Goal: Task Accomplishment & Management: Check status

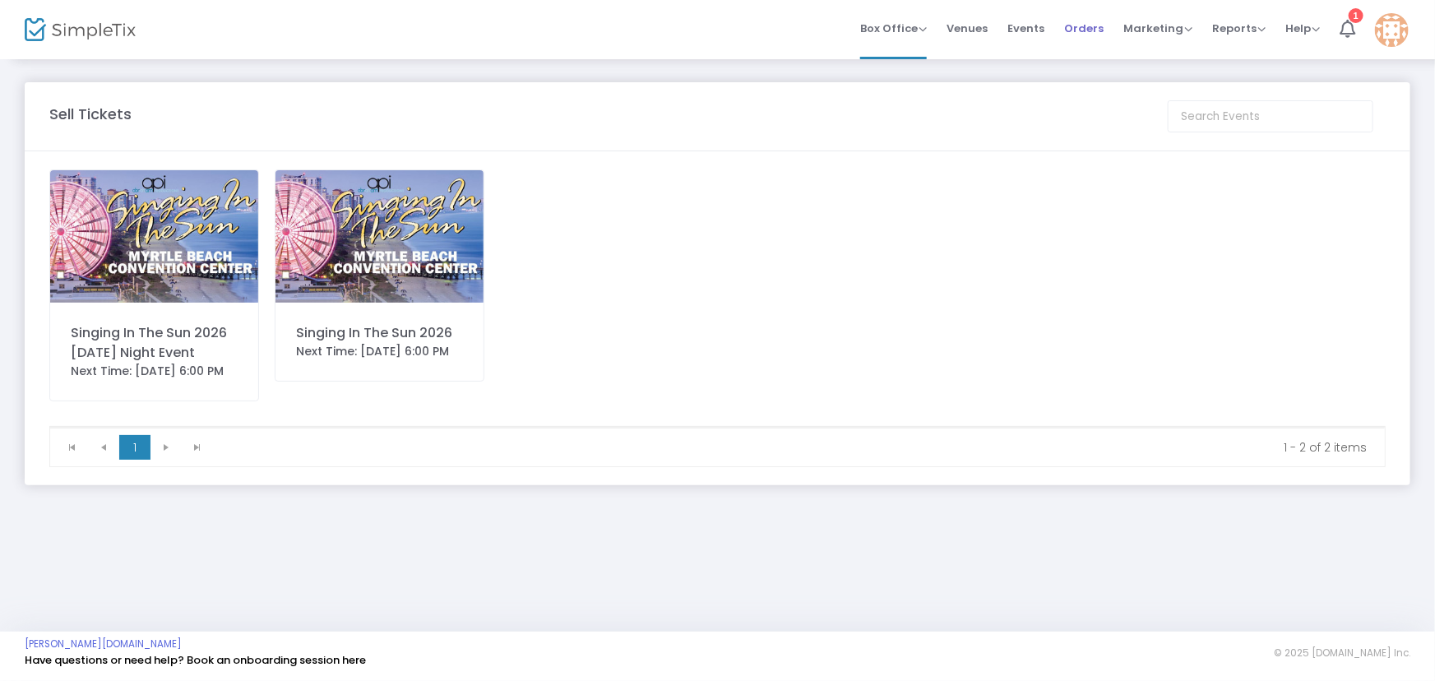
click at [1084, 32] on span "Orders" at bounding box center [1083, 28] width 39 height 42
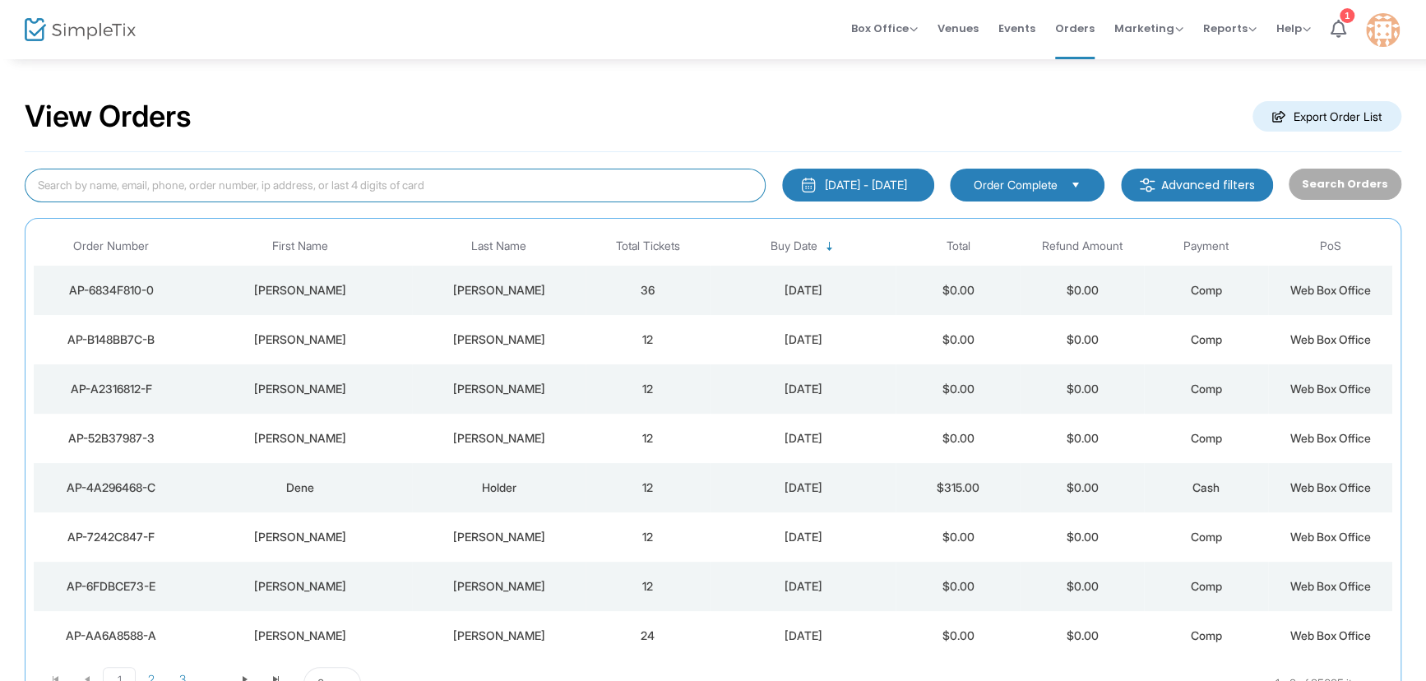
click at [268, 193] on input at bounding box center [395, 186] width 741 height 34
click at [907, 183] on div "[DATE] - [DATE]" at bounding box center [866, 185] width 82 height 16
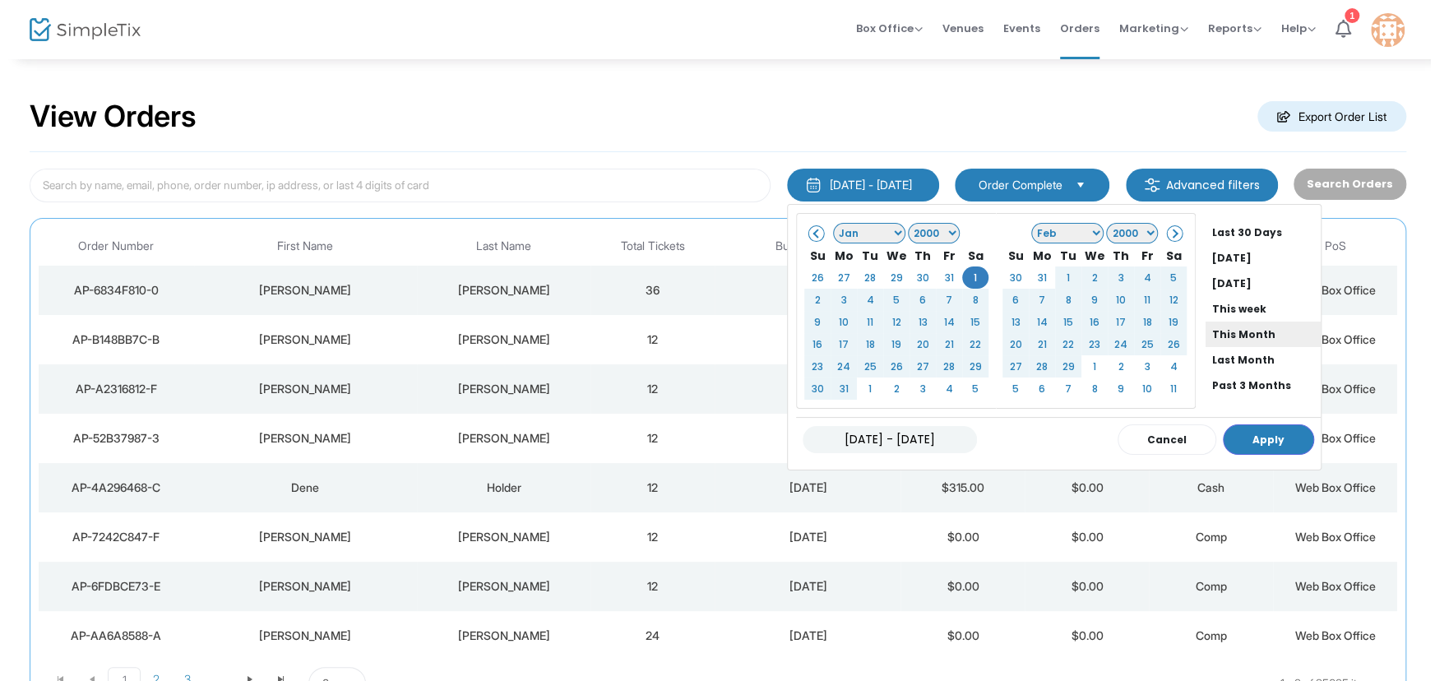
scroll to position [124, 0]
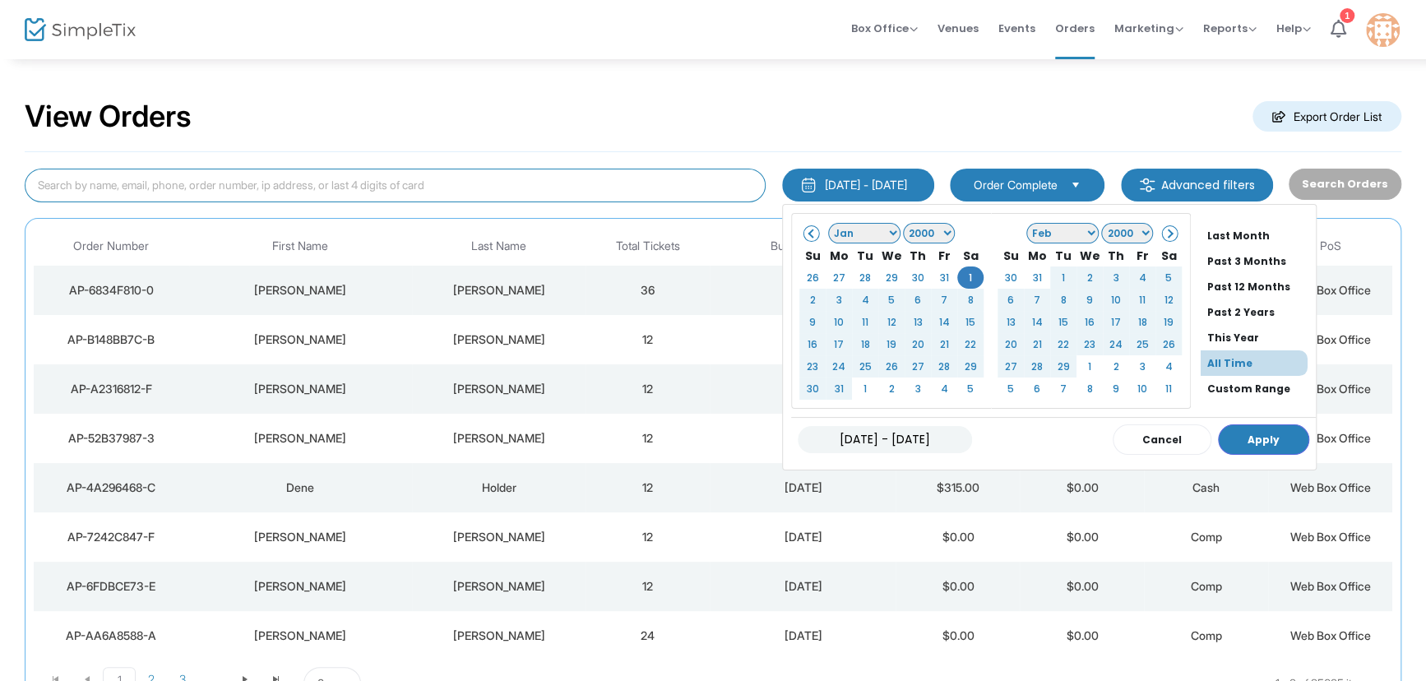
click at [129, 183] on input at bounding box center [395, 186] width 741 height 34
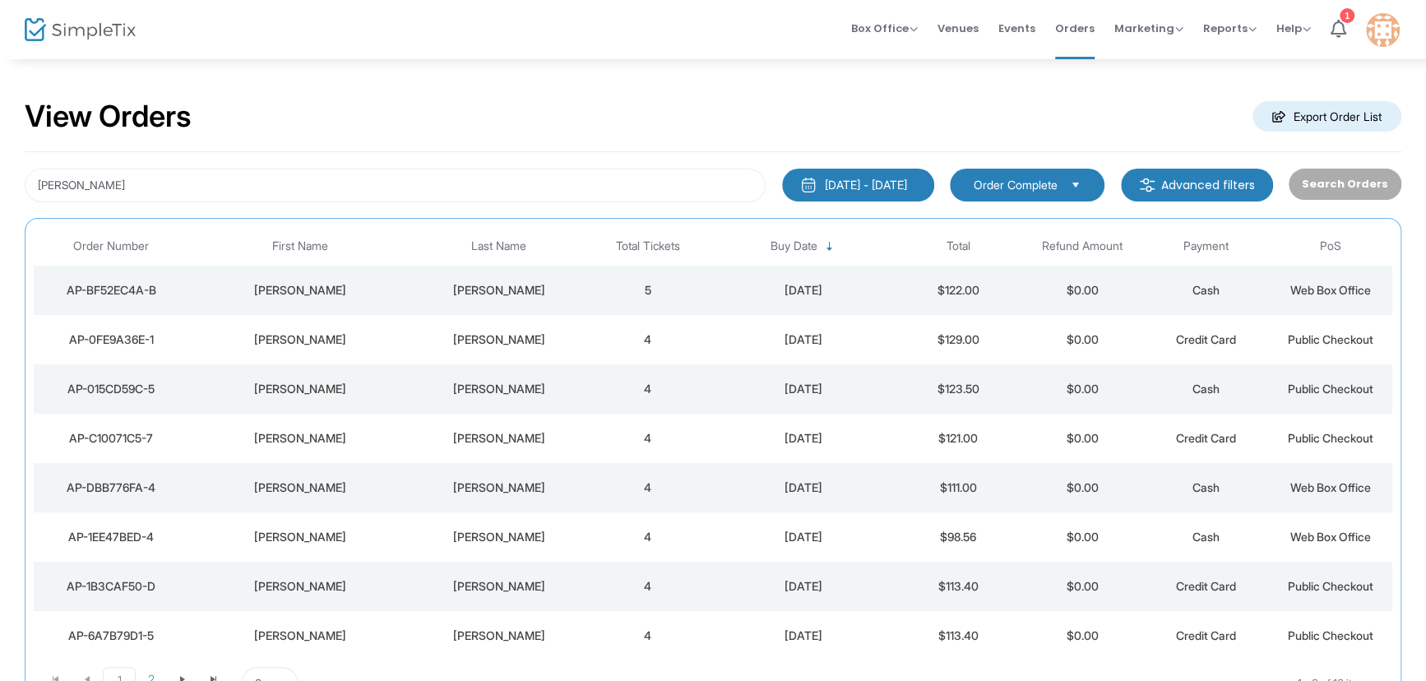
click at [786, 292] on div "[DATE]" at bounding box center [803, 290] width 178 height 16
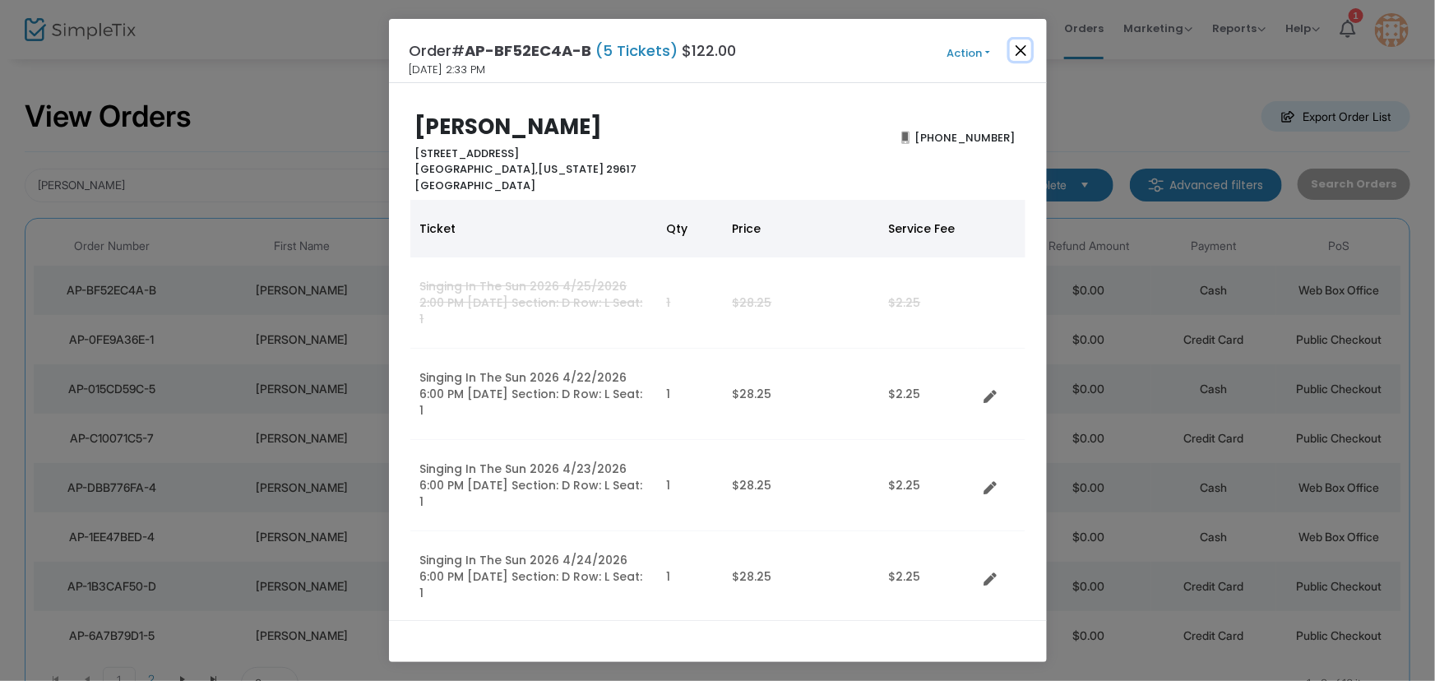
click at [1025, 43] on button "Close" at bounding box center [1020, 49] width 21 height 21
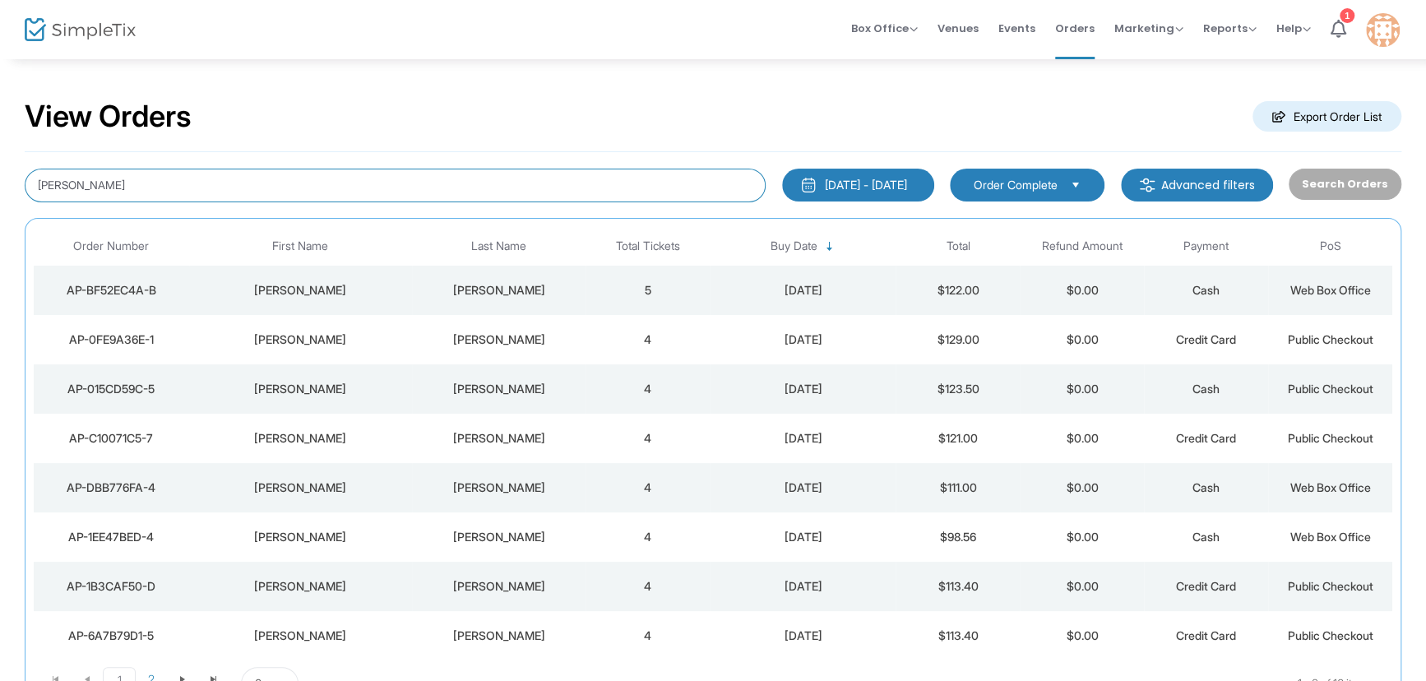
click at [36, 184] on input "[PERSON_NAME]" at bounding box center [395, 186] width 741 height 34
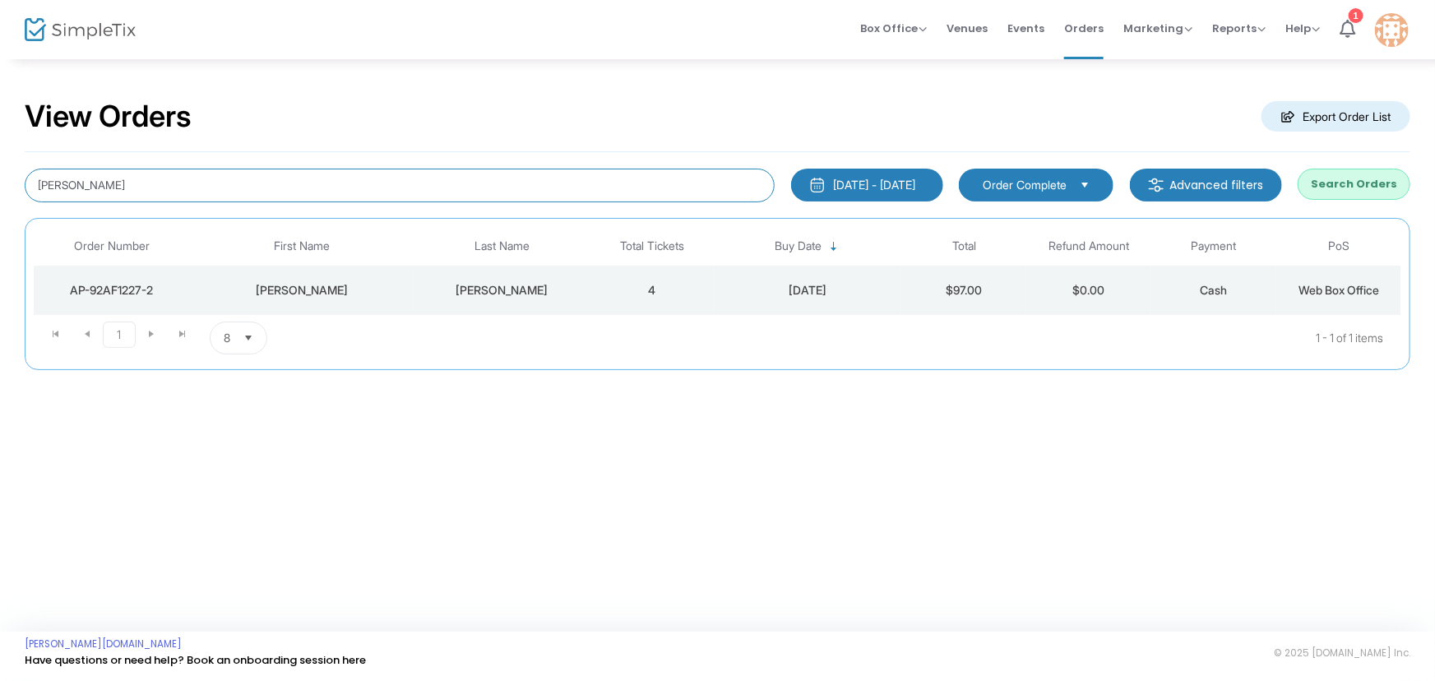
type input "[PERSON_NAME]"
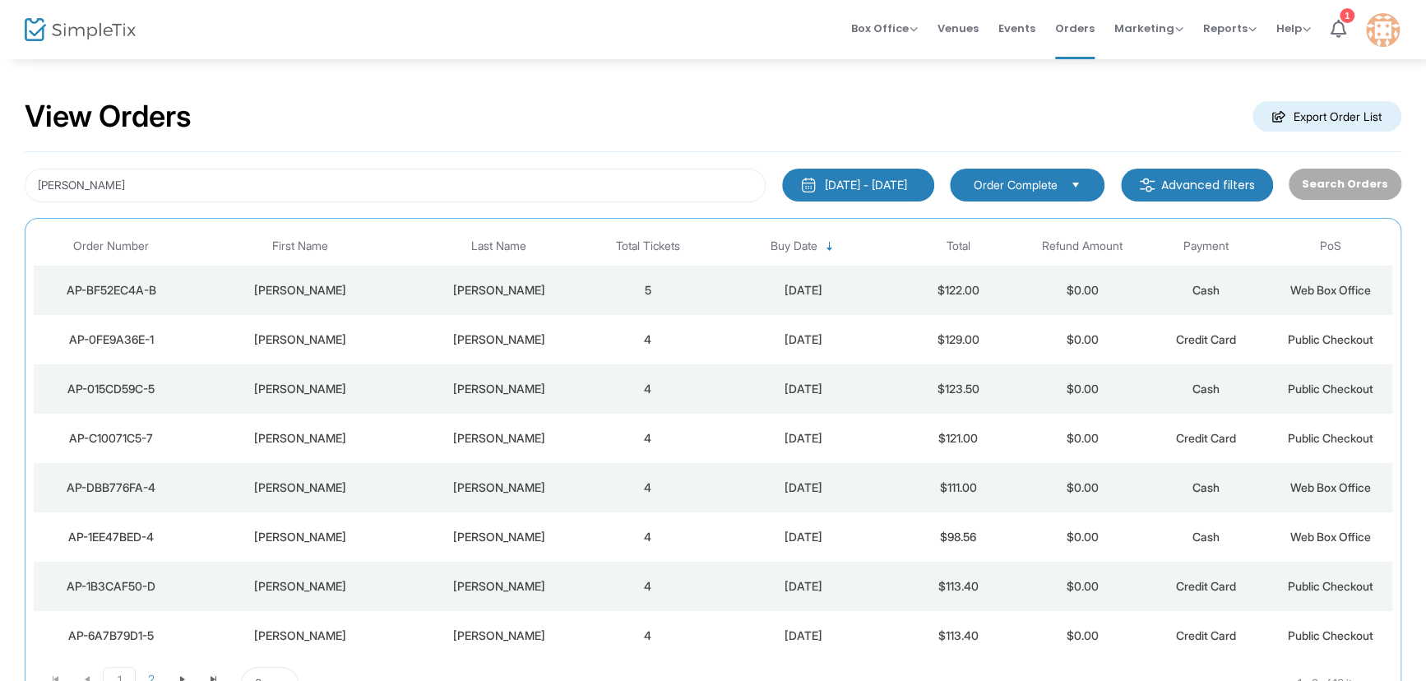
click at [778, 290] on div "[DATE]" at bounding box center [803, 290] width 178 height 16
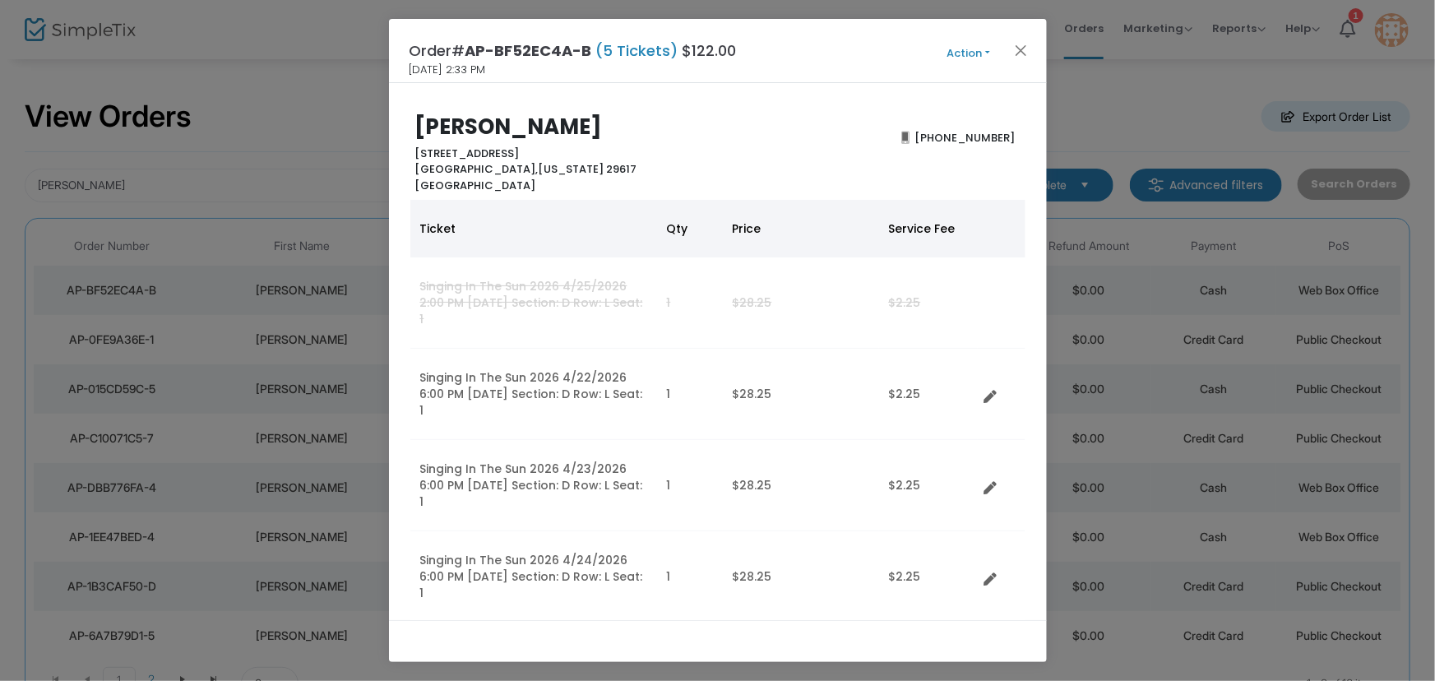
click at [973, 44] on button "Action" at bounding box center [968, 53] width 99 height 18
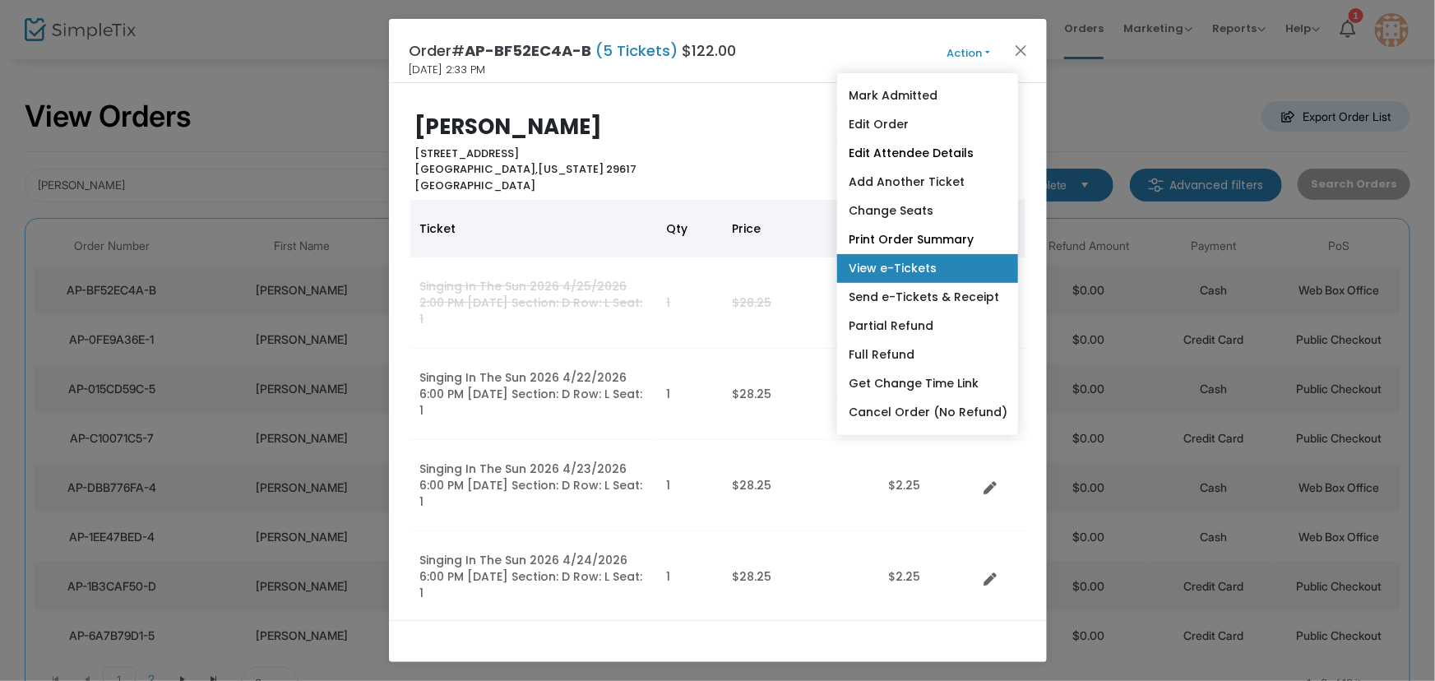
click at [913, 263] on link "View e-Tickets" at bounding box center [927, 268] width 181 height 29
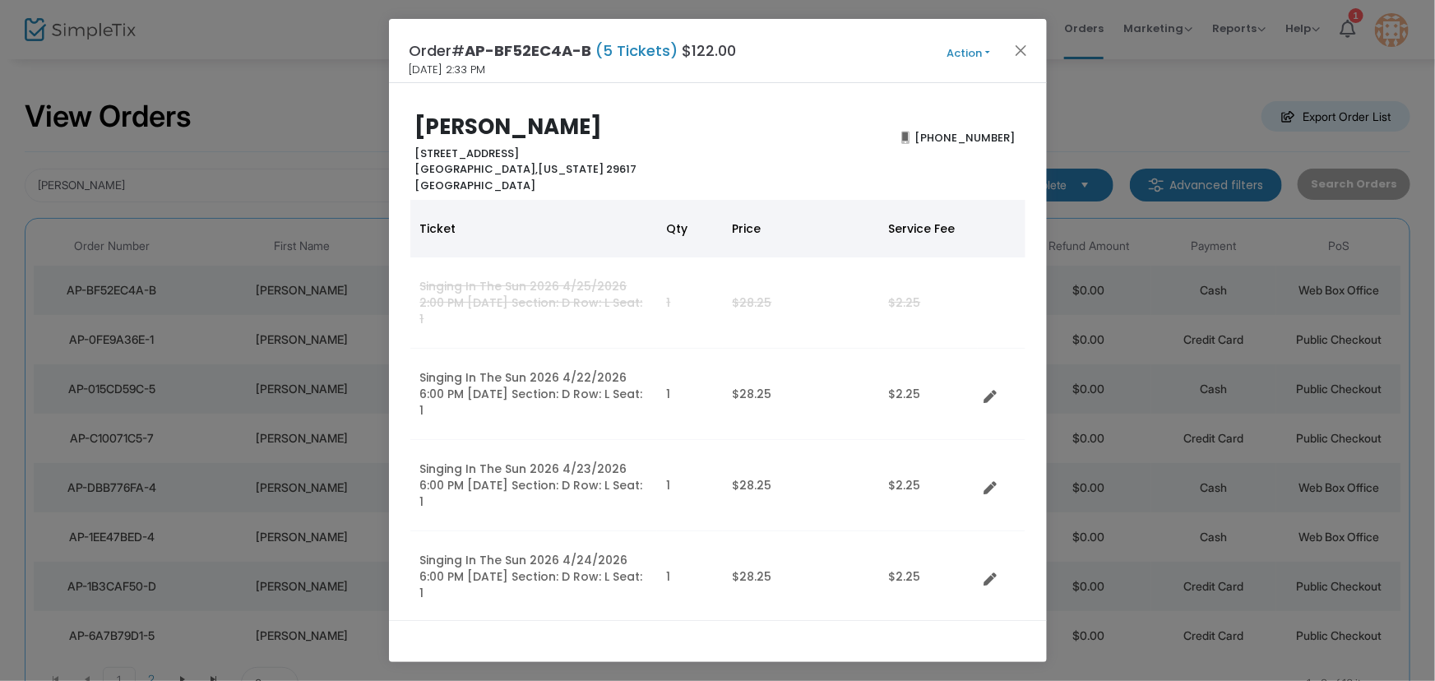
click at [971, 49] on button "Action" at bounding box center [968, 53] width 99 height 18
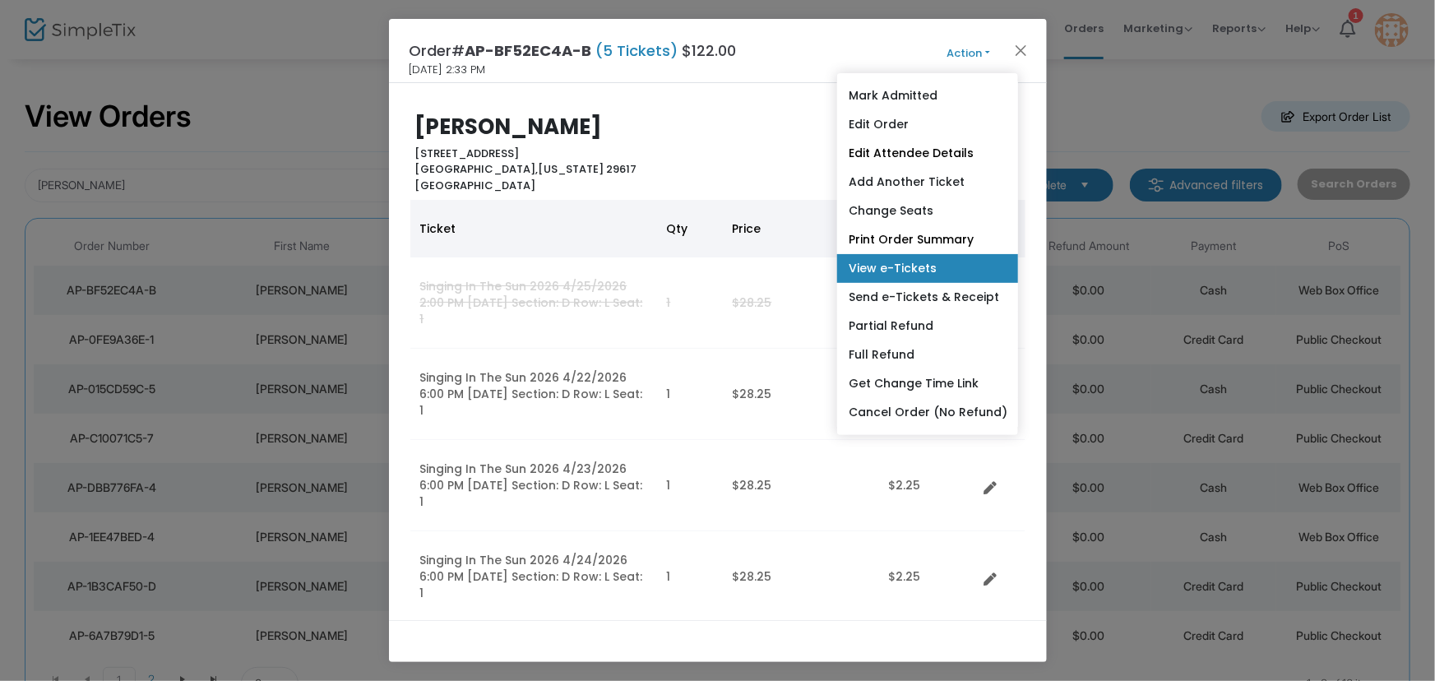
click at [900, 270] on link "View e-Tickets" at bounding box center [927, 268] width 181 height 29
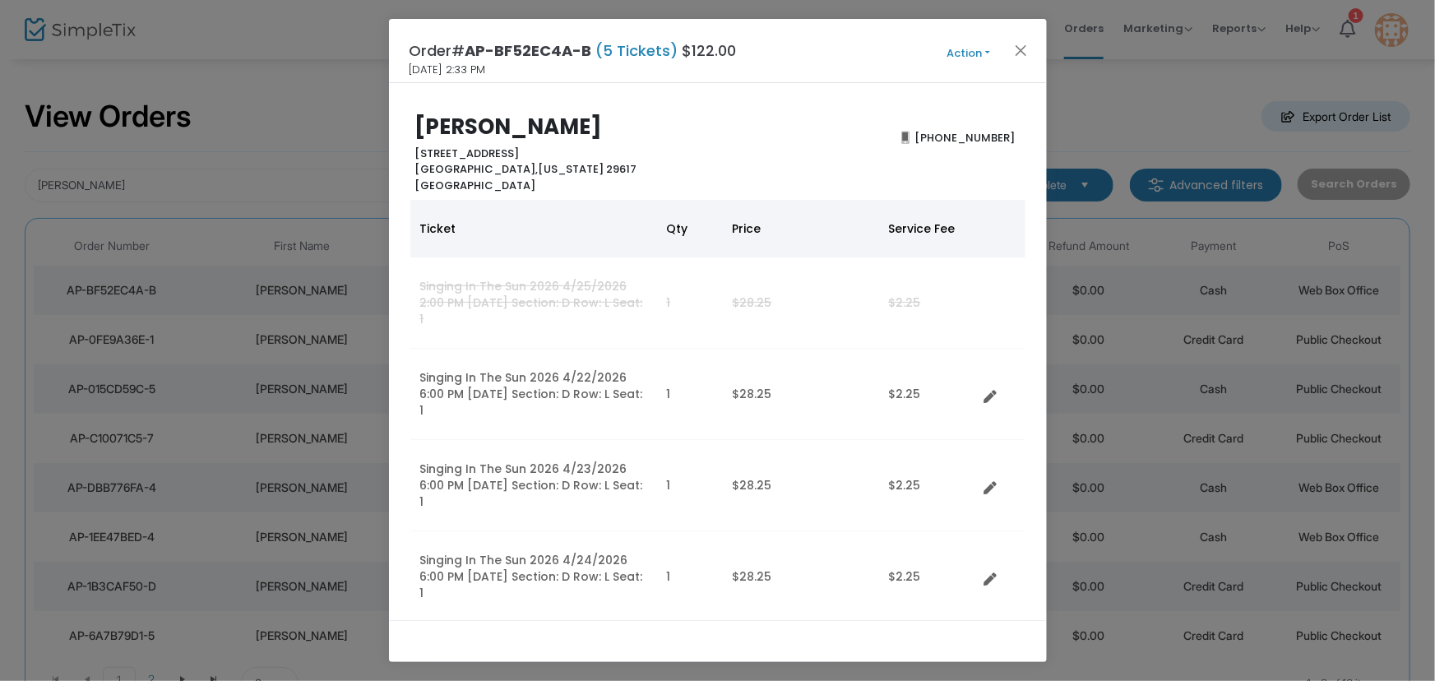
click at [972, 45] on button "Action" at bounding box center [968, 53] width 99 height 18
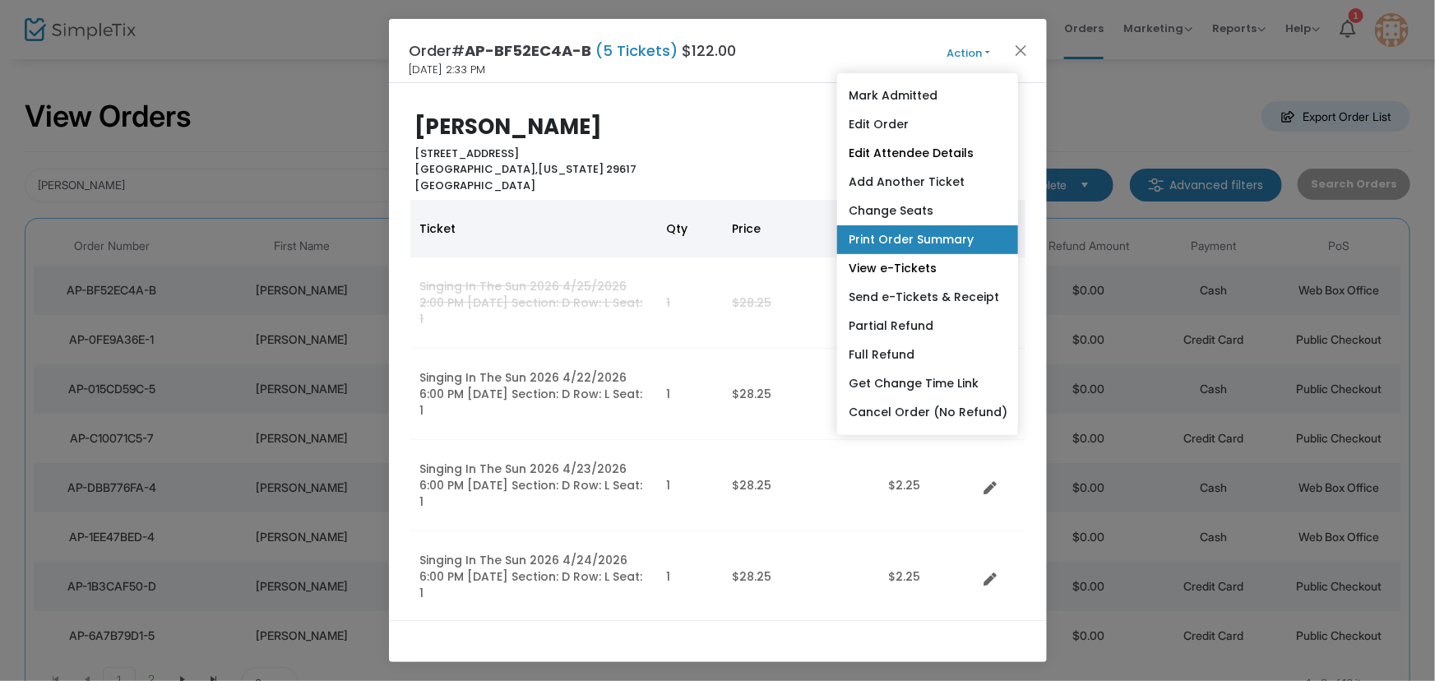
click at [906, 243] on link "Print Order Summary" at bounding box center [927, 239] width 181 height 29
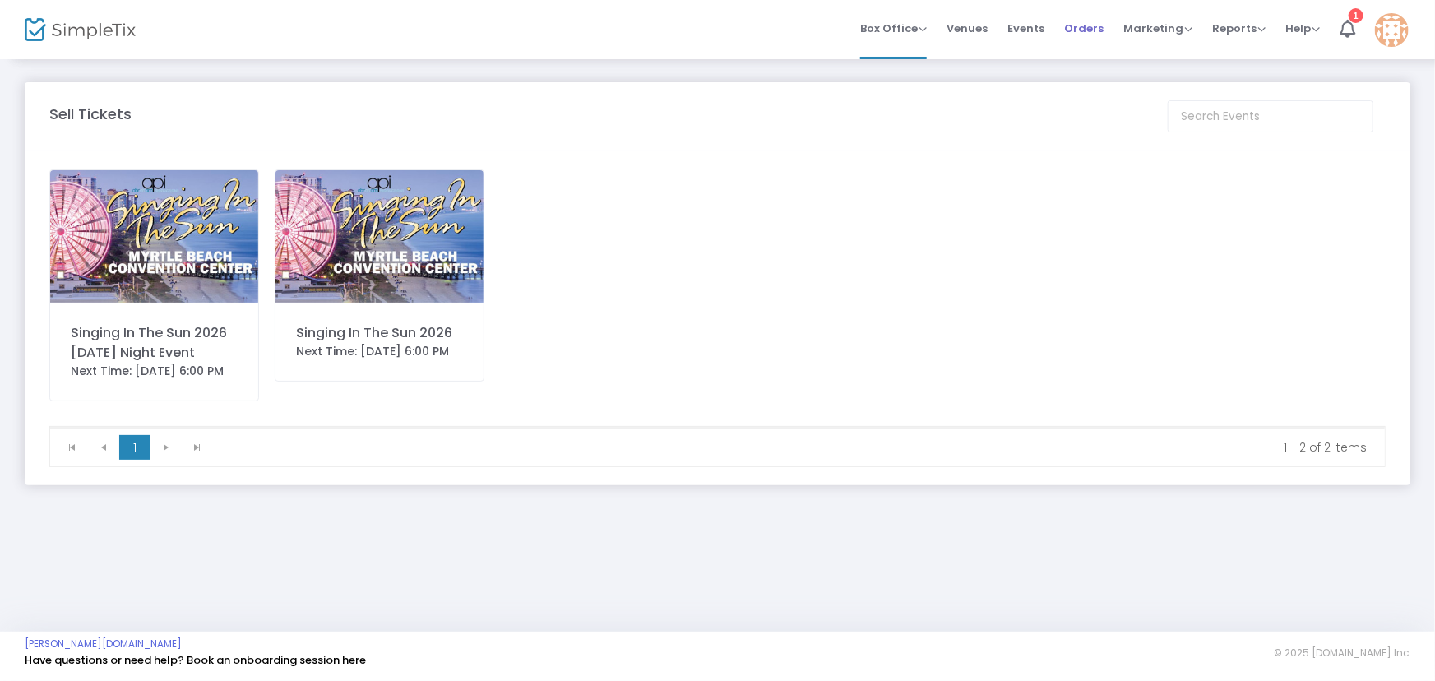
click at [1097, 30] on span "Orders" at bounding box center [1083, 28] width 39 height 42
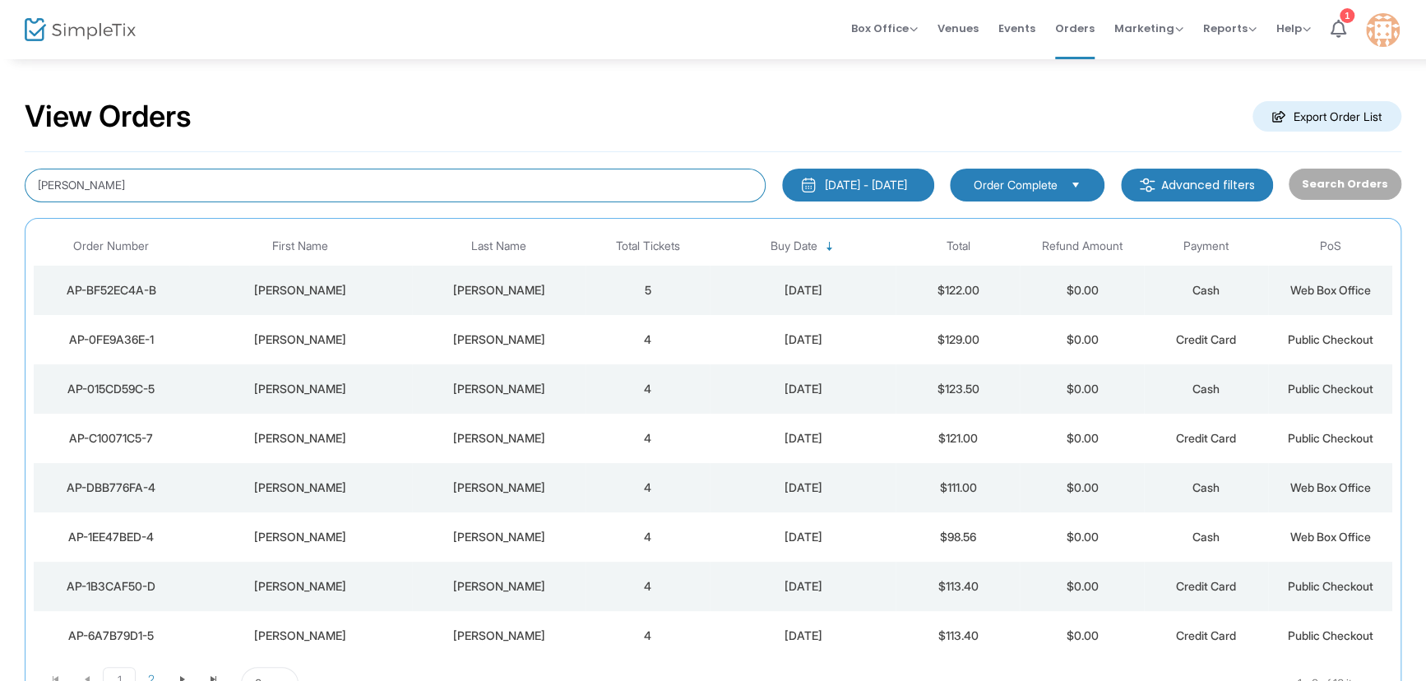
drag, startPoint x: 109, startPoint y: 183, endPoint x: 0, endPoint y: 178, distance: 109.5
click at [0, 178] on div "View Orders Export Order List [PERSON_NAME] [DATE] - [DATE] Last 30 Days [DATE]…" at bounding box center [713, 415] width 1426 height 715
click at [804, 290] on div "[DATE]" at bounding box center [803, 290] width 178 height 16
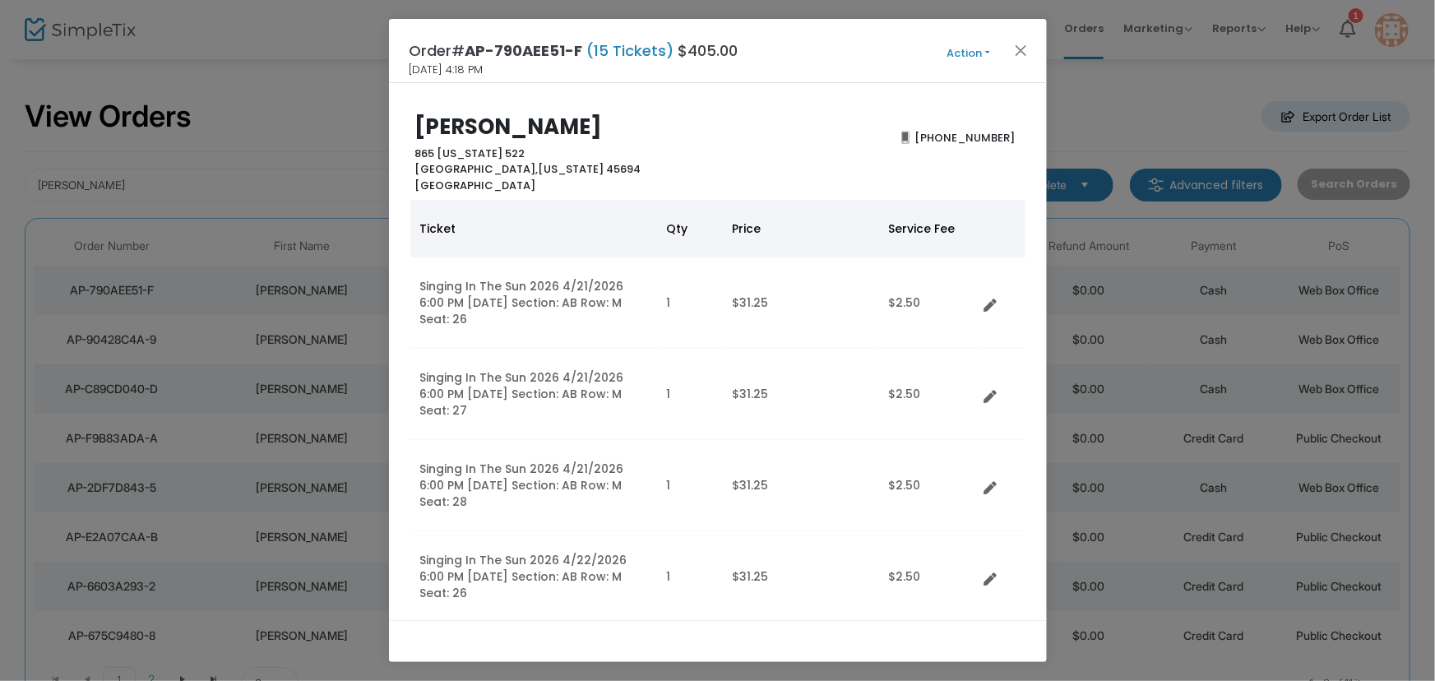
click at [967, 49] on button "Action" at bounding box center [968, 53] width 99 height 18
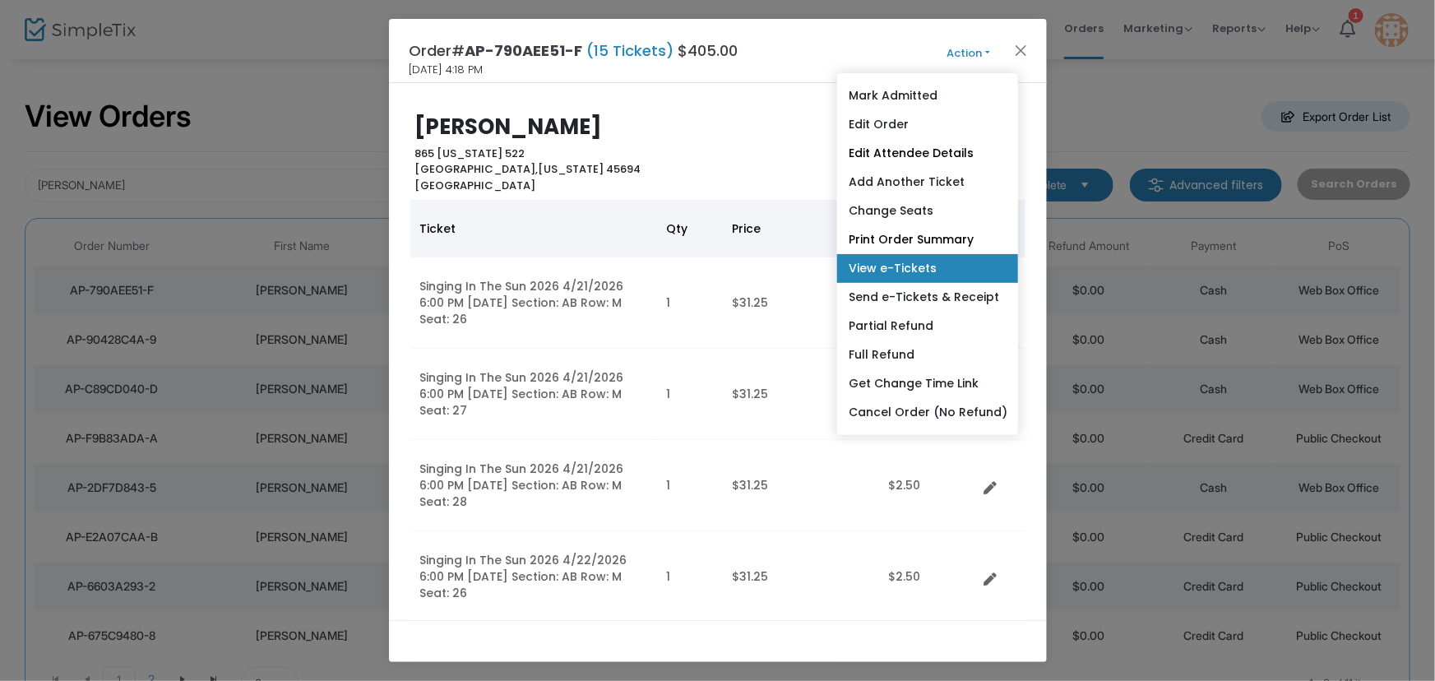
click at [913, 267] on link "View e-Tickets" at bounding box center [927, 268] width 181 height 29
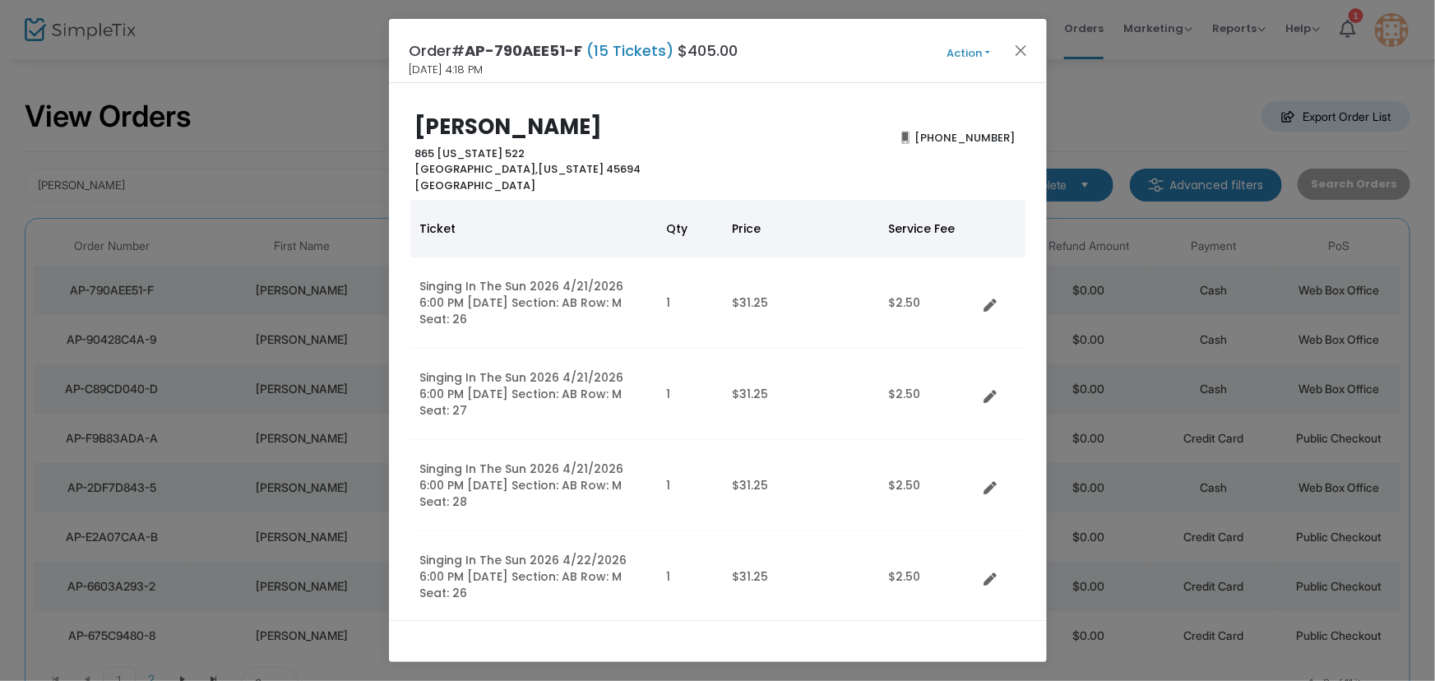
click at [963, 49] on button "Action" at bounding box center [968, 53] width 99 height 18
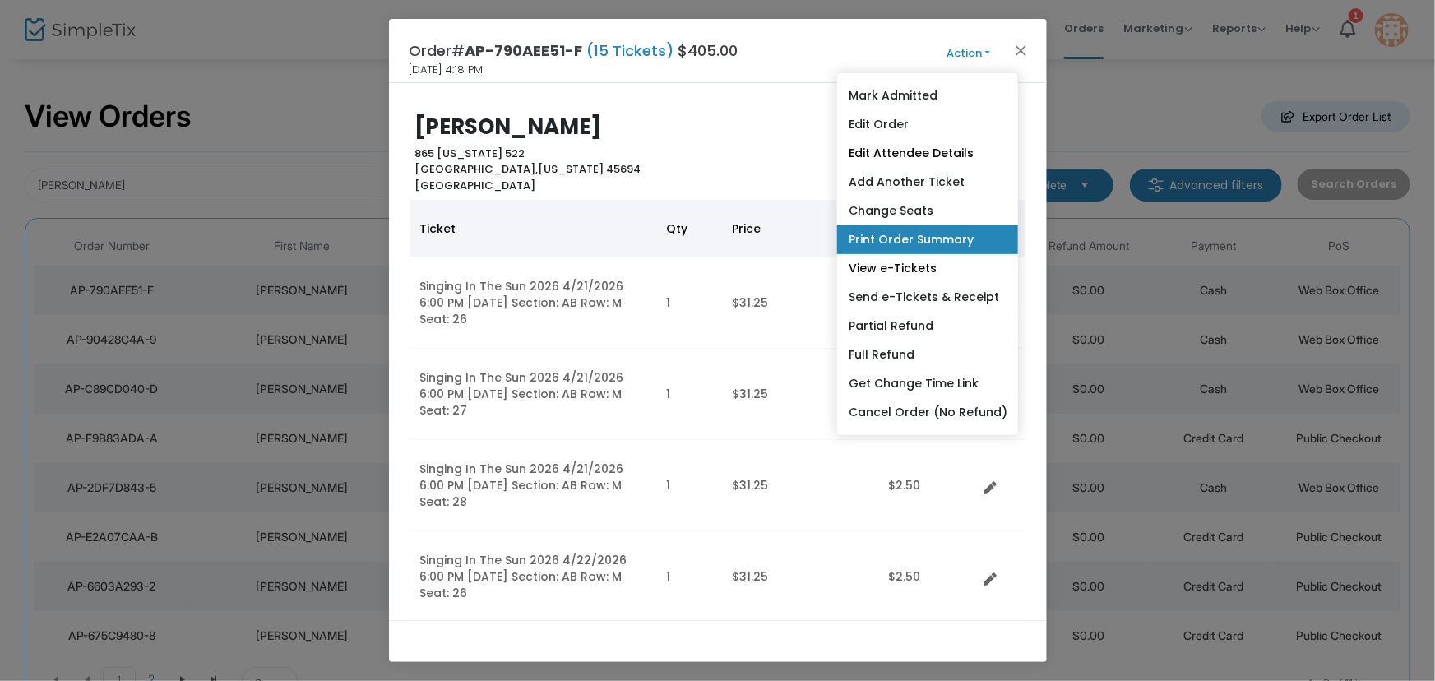
click at [921, 239] on link "Print Order Summary" at bounding box center [927, 239] width 181 height 29
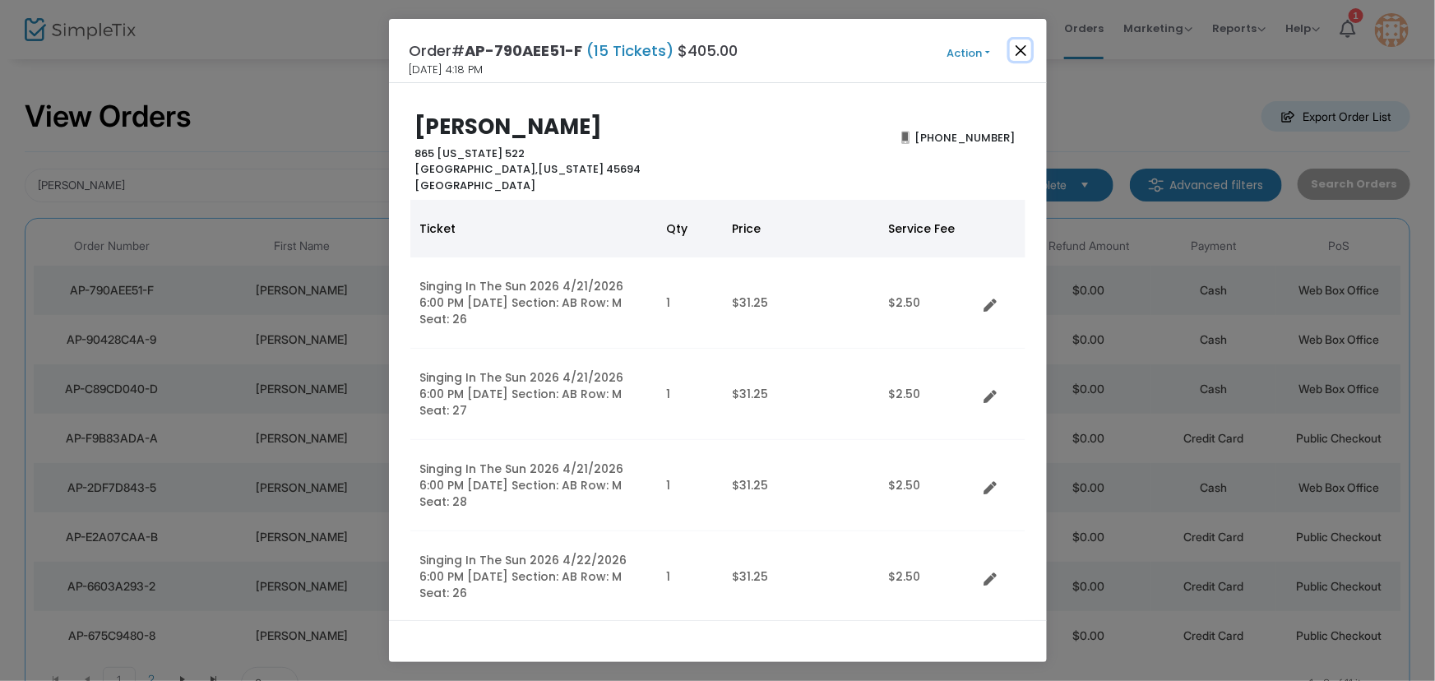
click at [1021, 49] on button "Close" at bounding box center [1020, 49] width 21 height 21
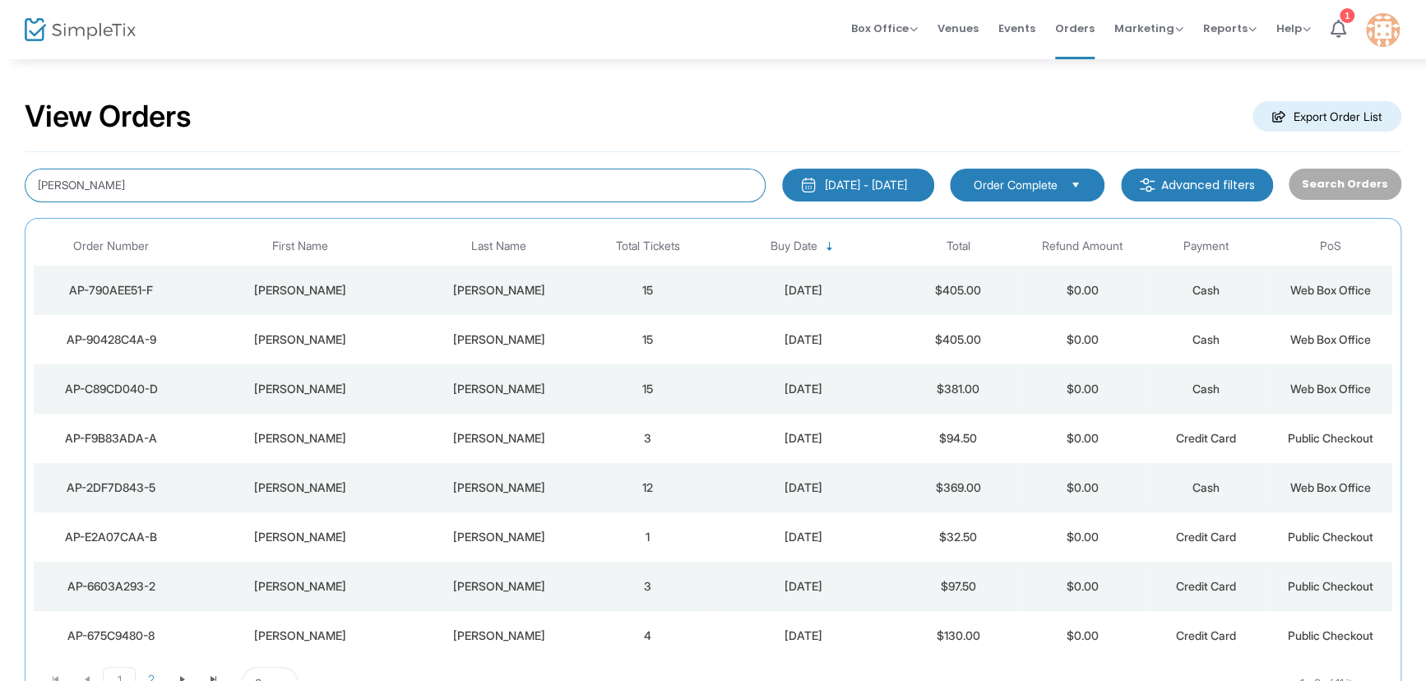
drag, startPoint x: 138, startPoint y: 181, endPoint x: 0, endPoint y: 147, distance: 142.2
click at [0, 161] on div "View Orders Export Order List [PERSON_NAME] [DATE] - [DATE] Last 30 Days [DATE]…" at bounding box center [713, 415] width 1426 height 715
type input "[PERSON_NAME]"
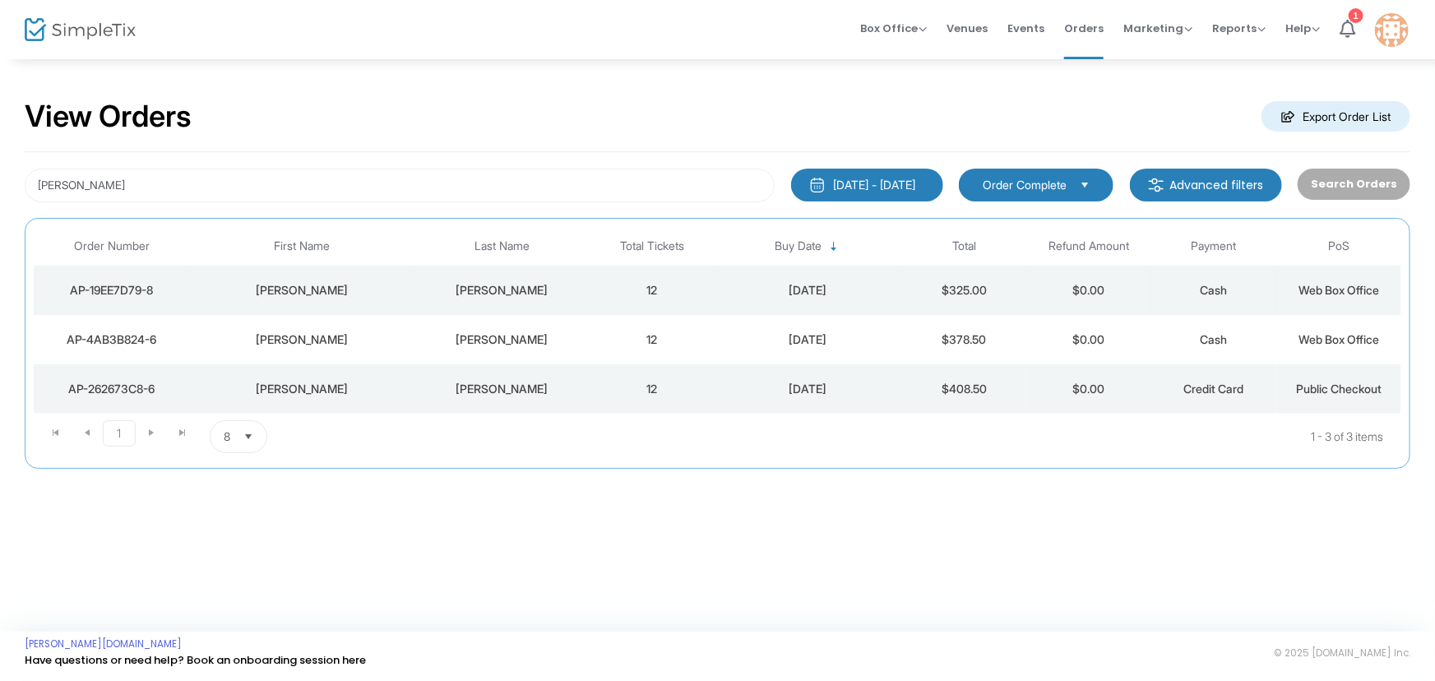
click at [794, 292] on div "[DATE]" at bounding box center [808, 290] width 179 height 16
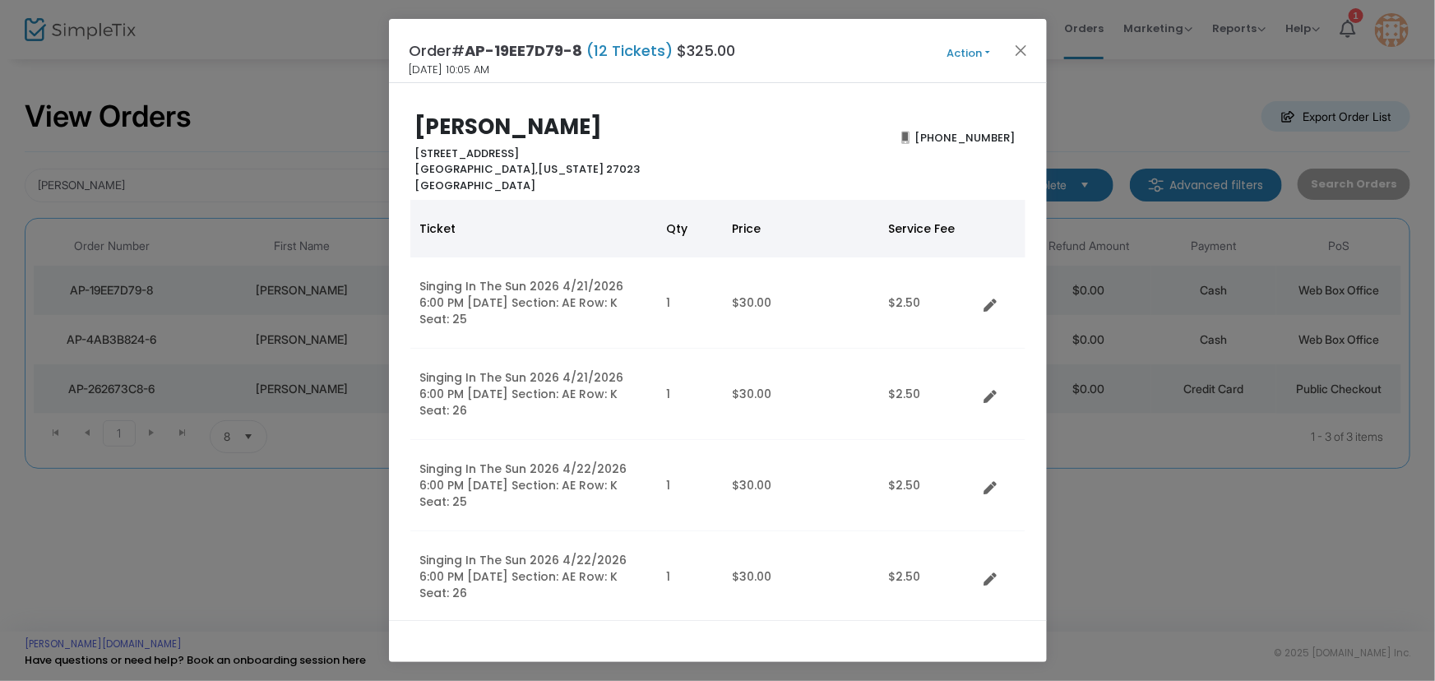
click at [964, 55] on button "Action" at bounding box center [968, 53] width 99 height 18
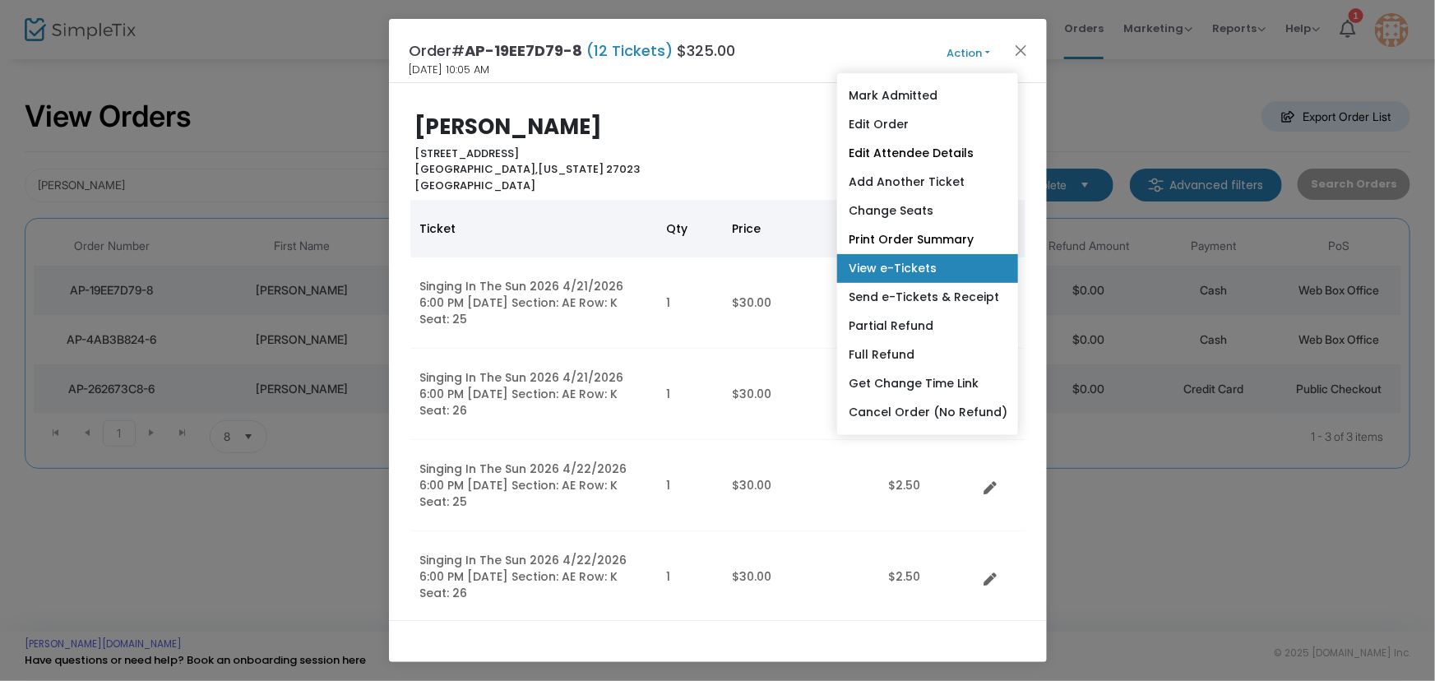
click at [921, 264] on link "View e-Tickets" at bounding box center [927, 268] width 181 height 29
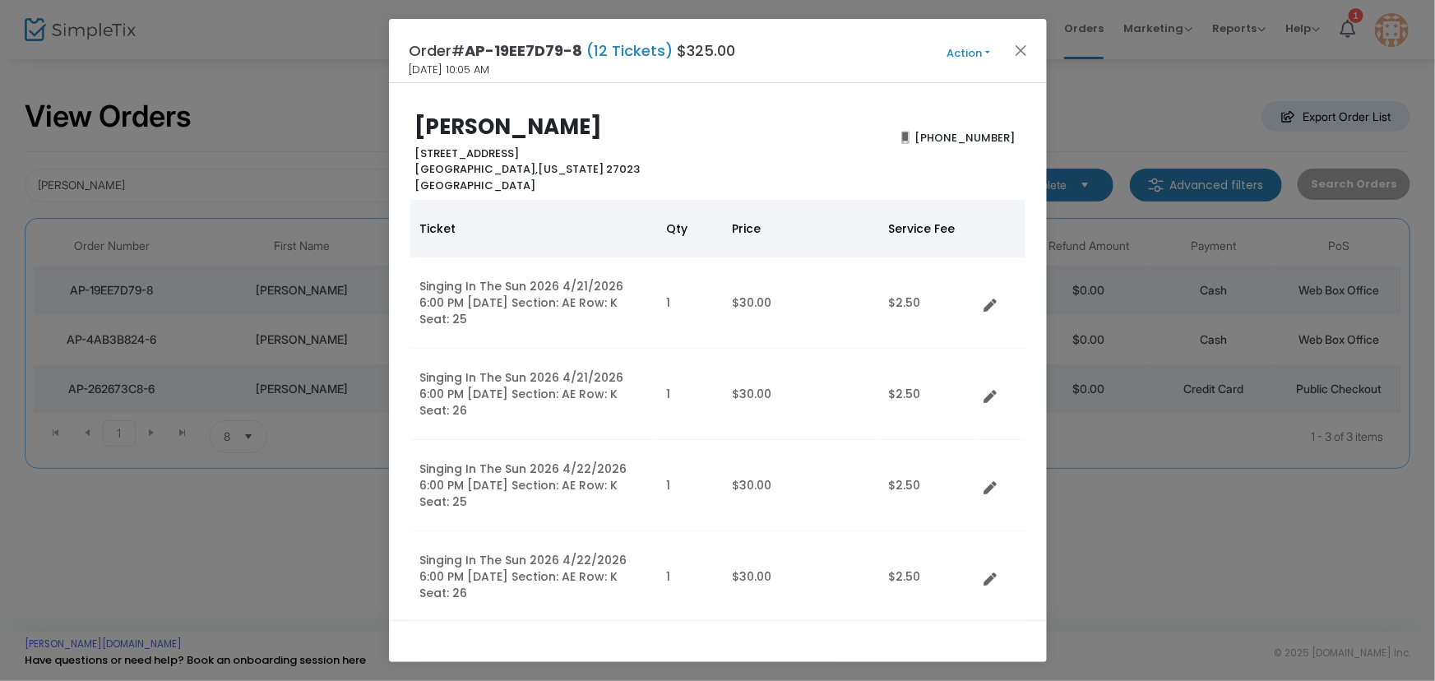
click at [955, 55] on button "Action" at bounding box center [968, 53] width 99 height 18
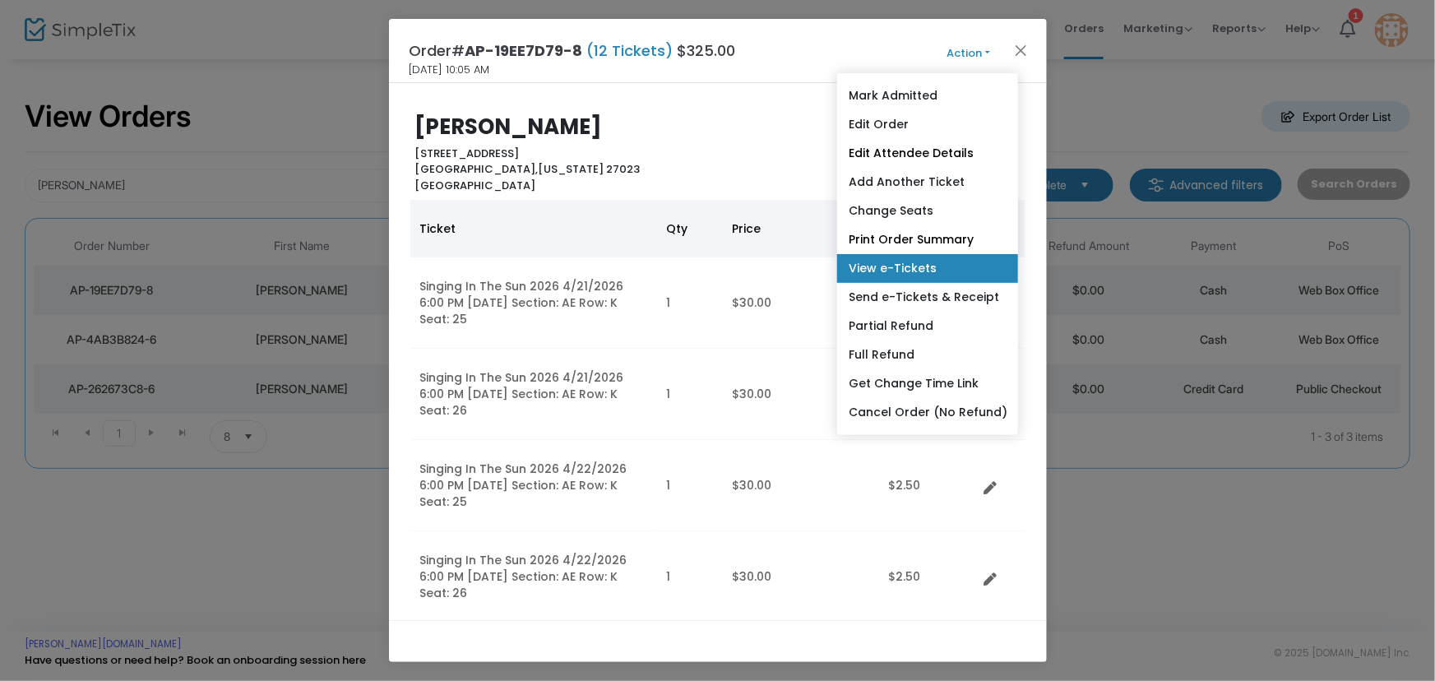
click at [918, 272] on link "View e-Tickets" at bounding box center [927, 268] width 181 height 29
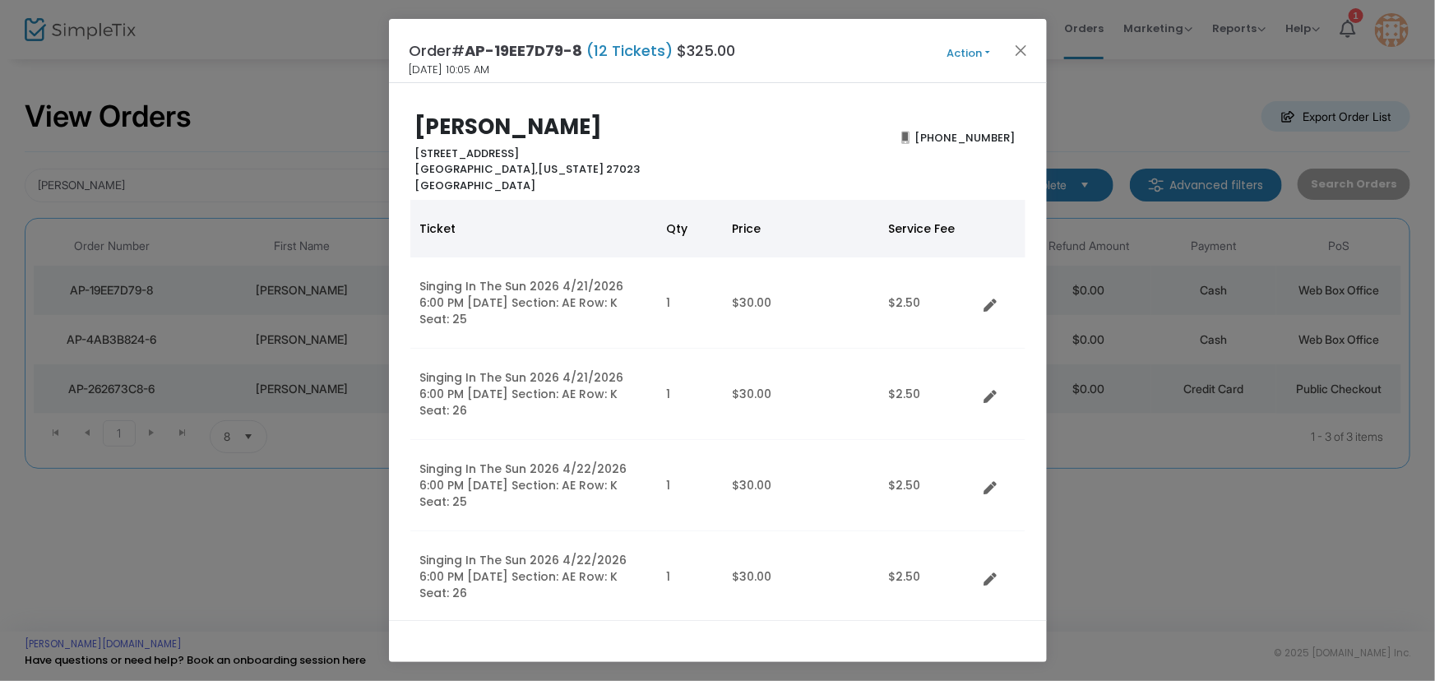
click at [991, 49] on button "Action" at bounding box center [968, 53] width 99 height 18
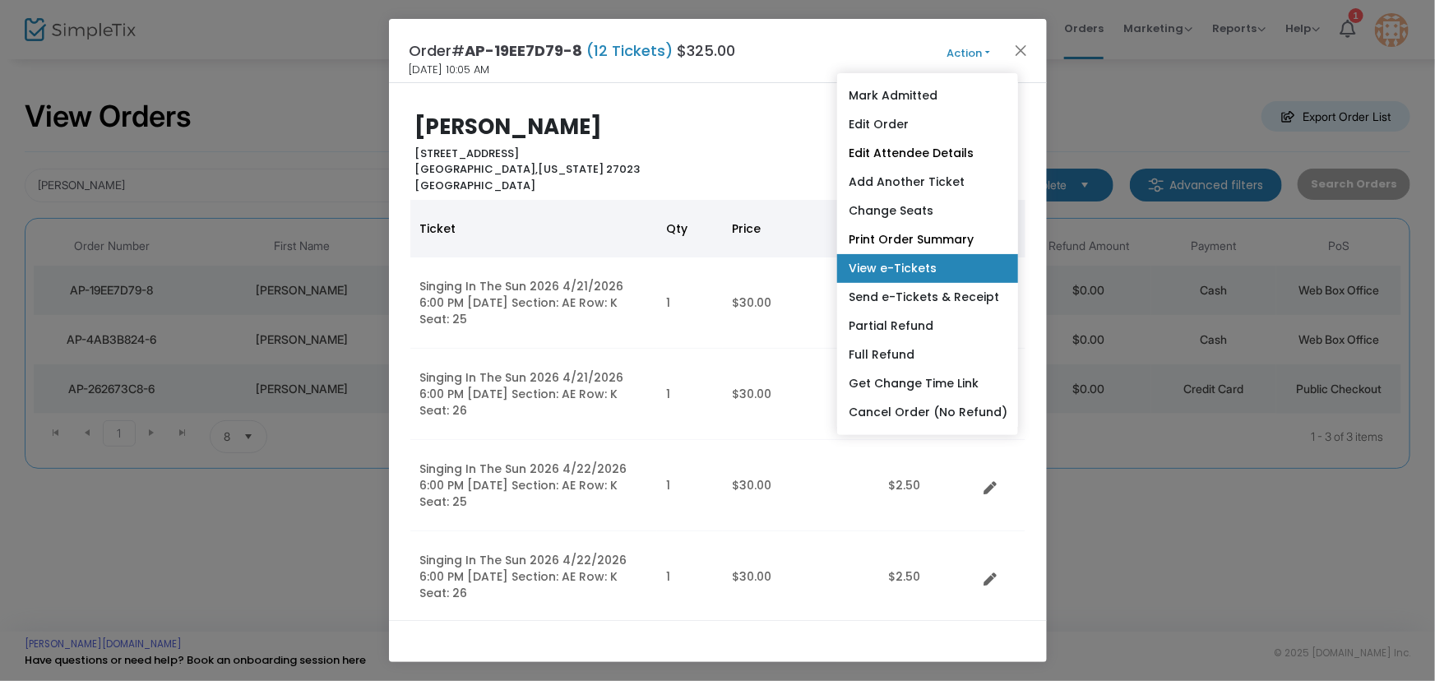
click at [882, 267] on link "View e-Tickets" at bounding box center [927, 268] width 181 height 29
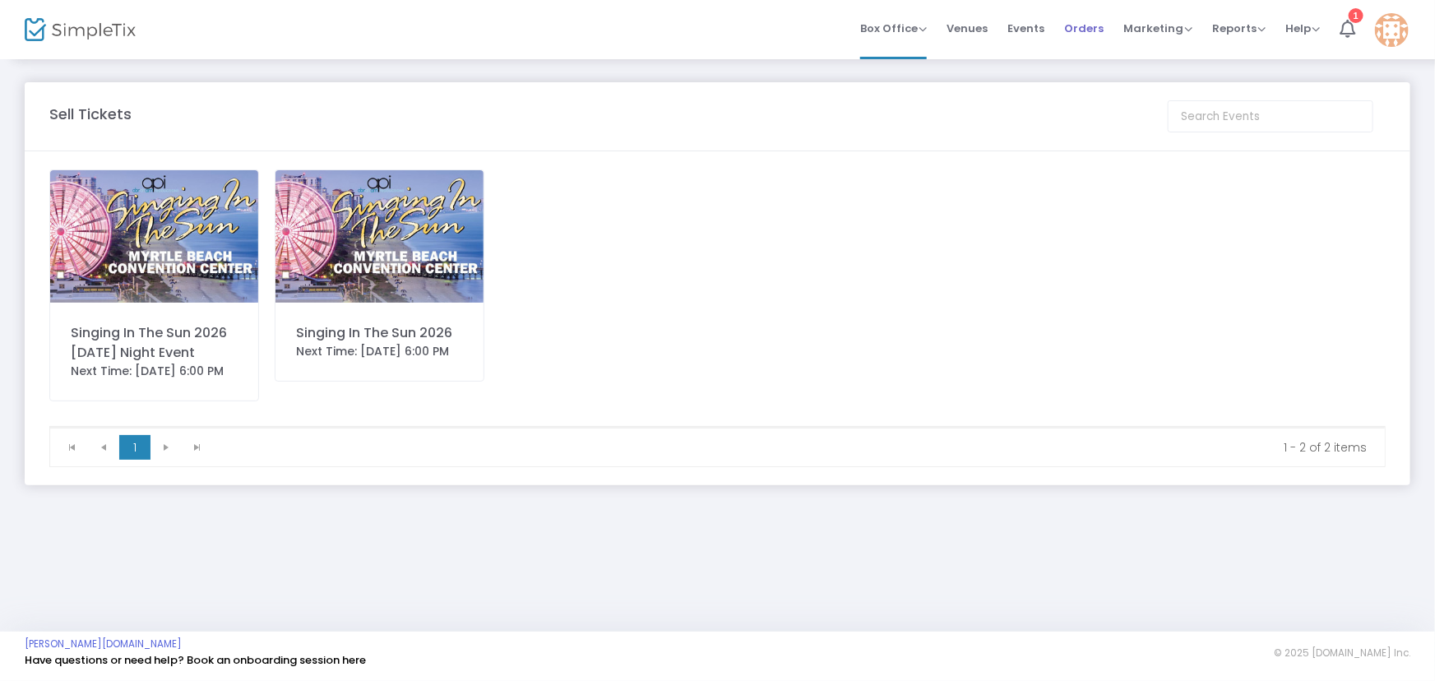
click at [1086, 29] on span "Orders" at bounding box center [1083, 28] width 39 height 42
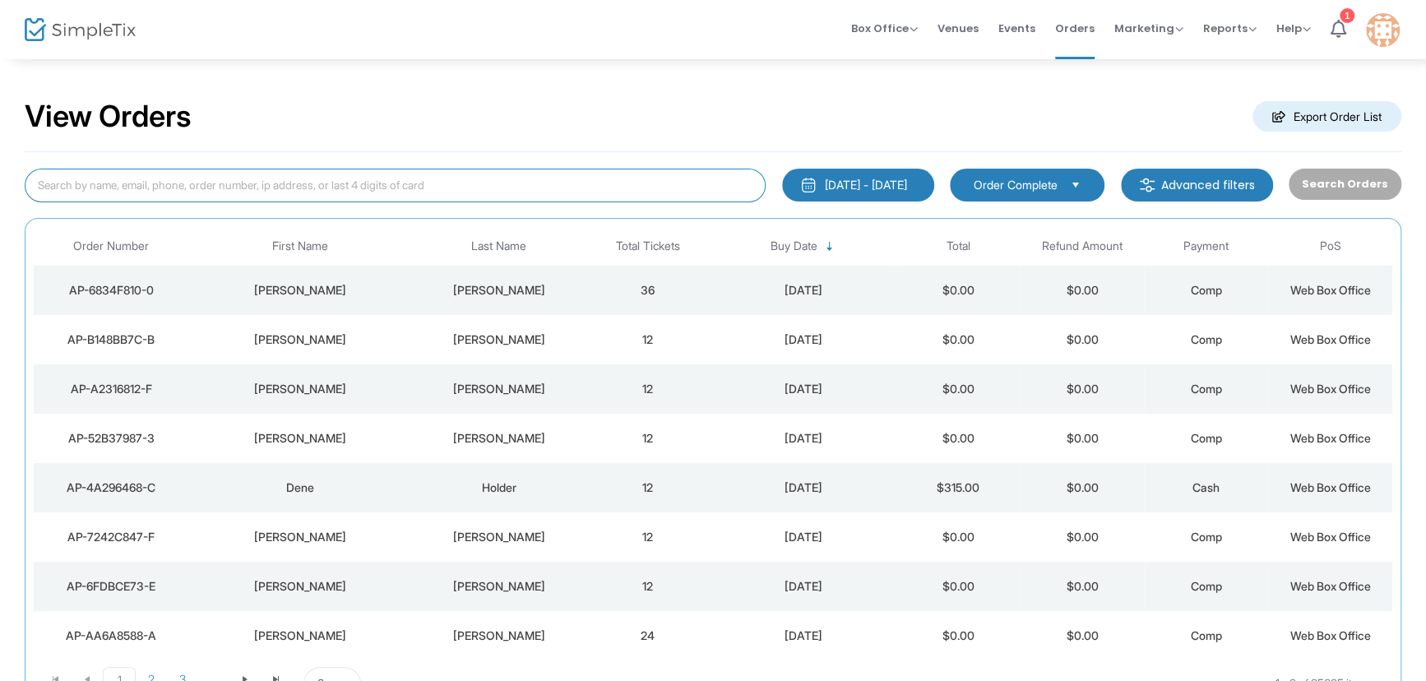
click at [161, 188] on input at bounding box center [395, 186] width 741 height 34
type input "Ronald Styron"
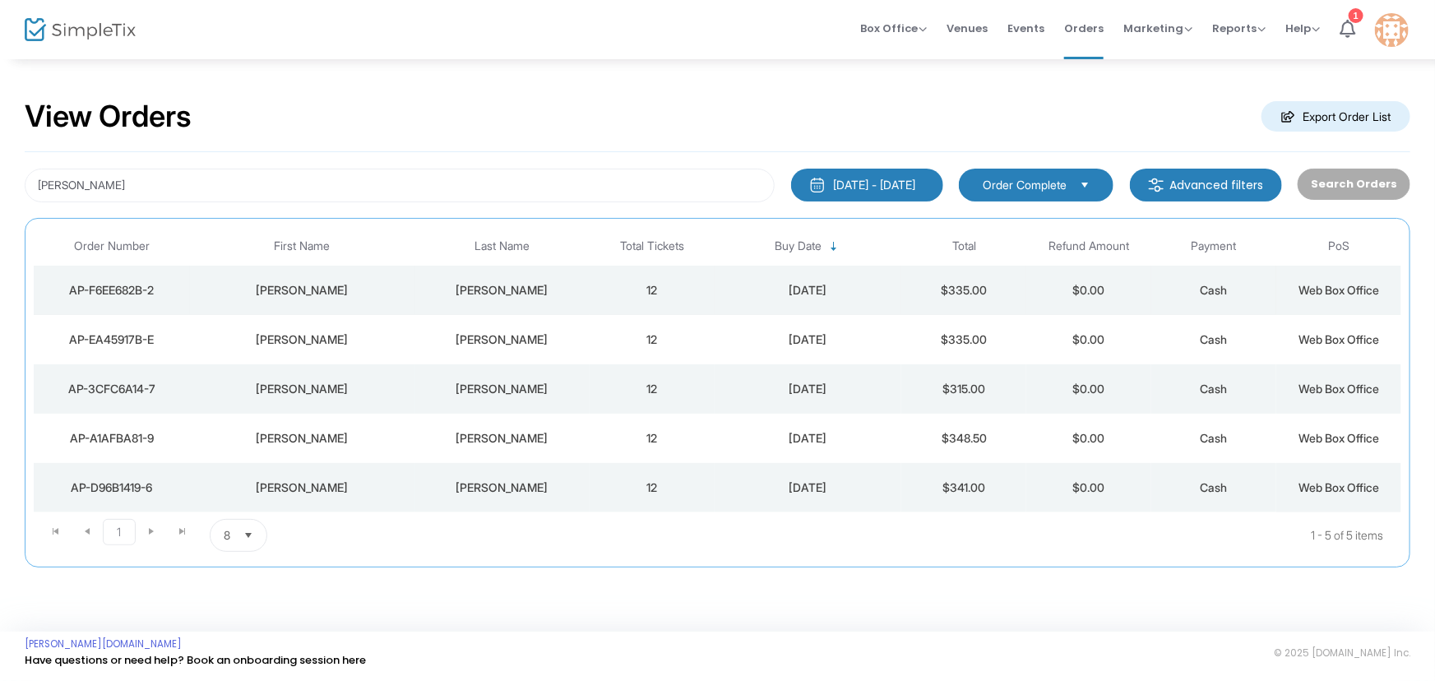
click at [772, 292] on div "5/23/2025" at bounding box center [808, 290] width 179 height 16
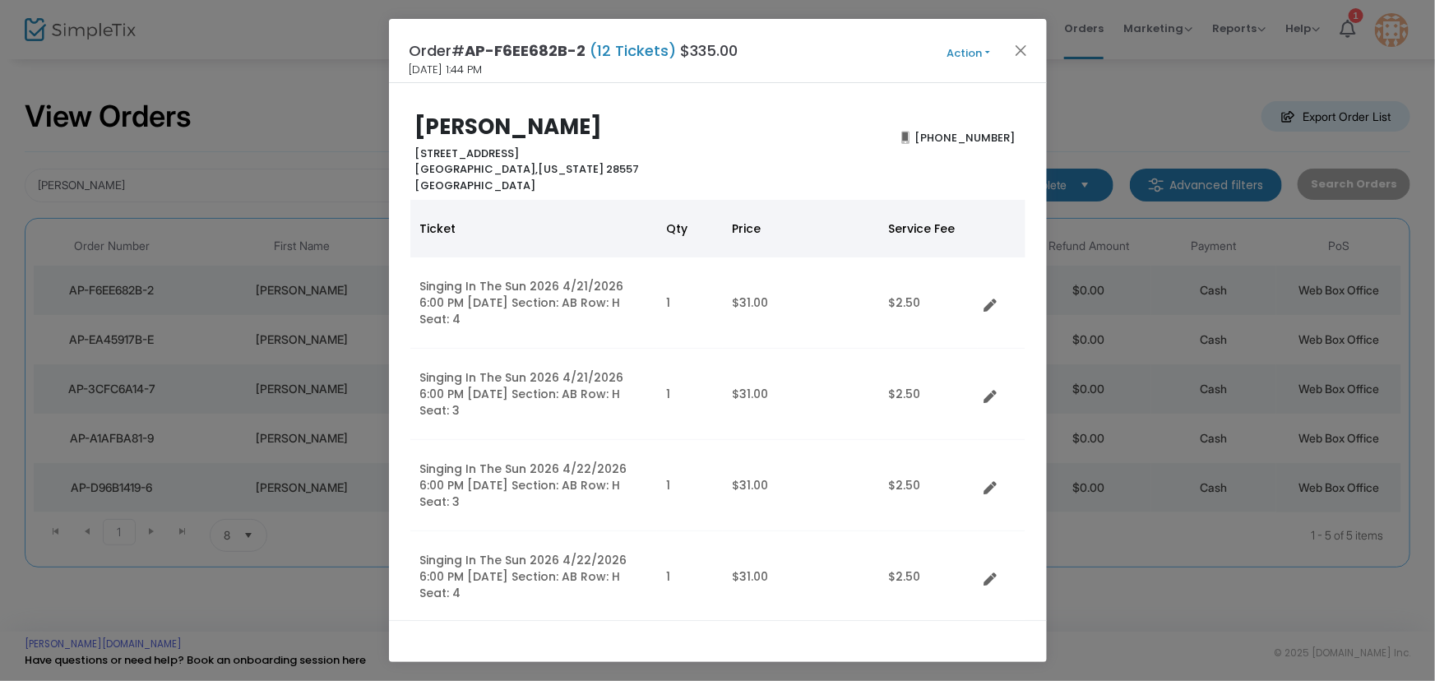
click at [969, 51] on button "Action" at bounding box center [968, 53] width 99 height 18
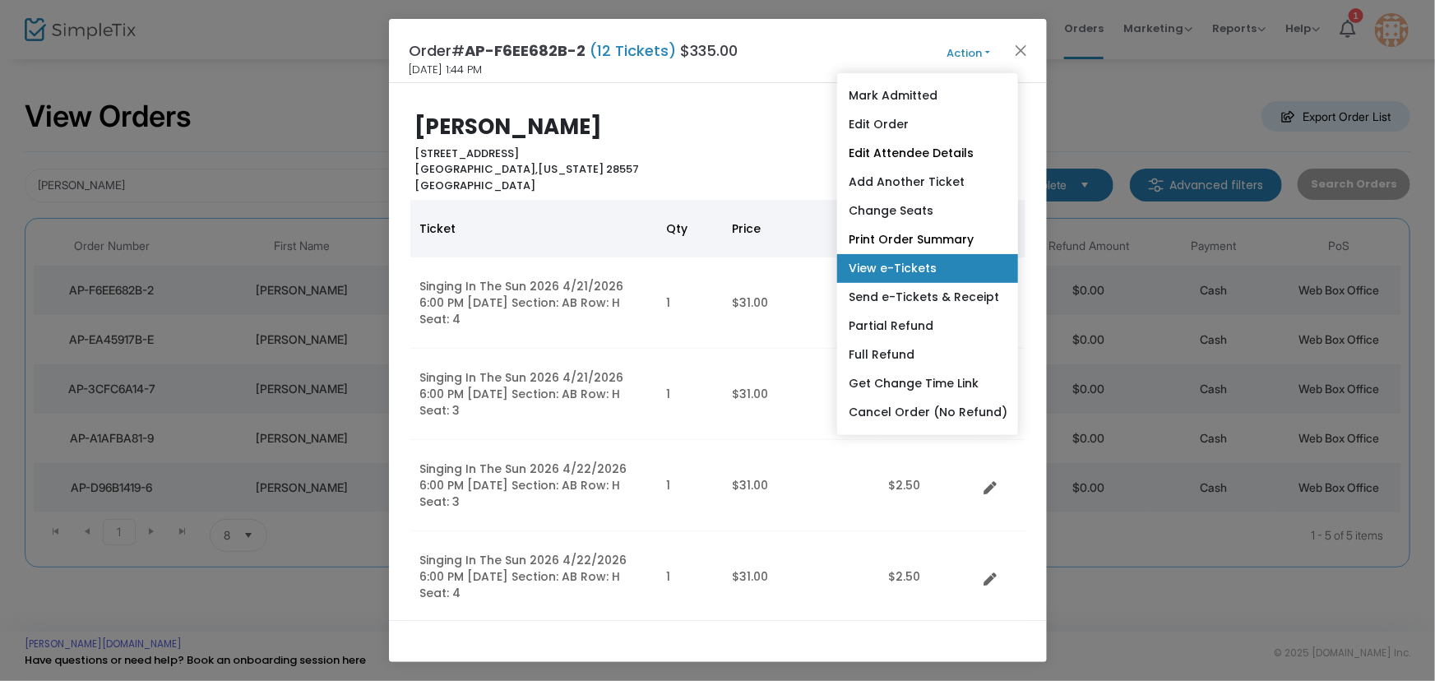
click at [922, 261] on link "View e-Tickets" at bounding box center [927, 268] width 181 height 29
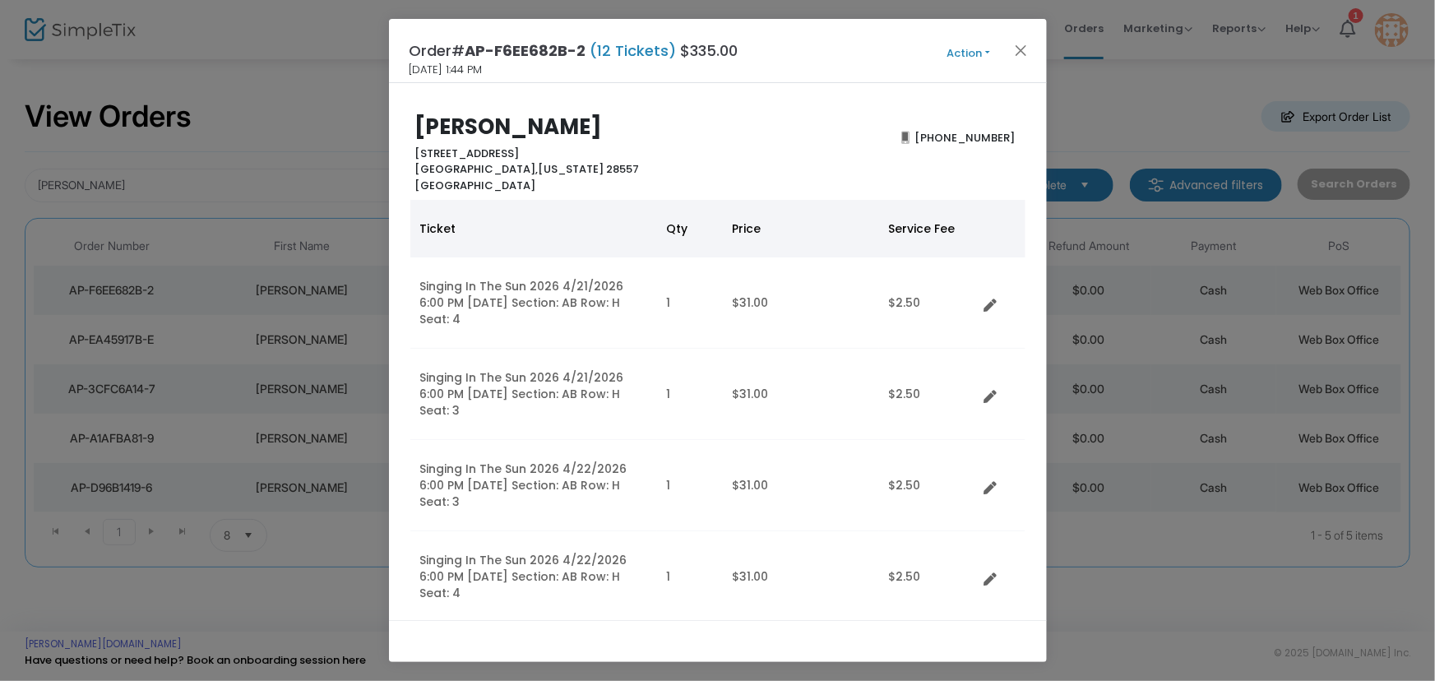
drag, startPoint x: 962, startPoint y: 49, endPoint x: 954, endPoint y: 58, distance: 12.2
click at [962, 49] on button "Action" at bounding box center [968, 53] width 99 height 18
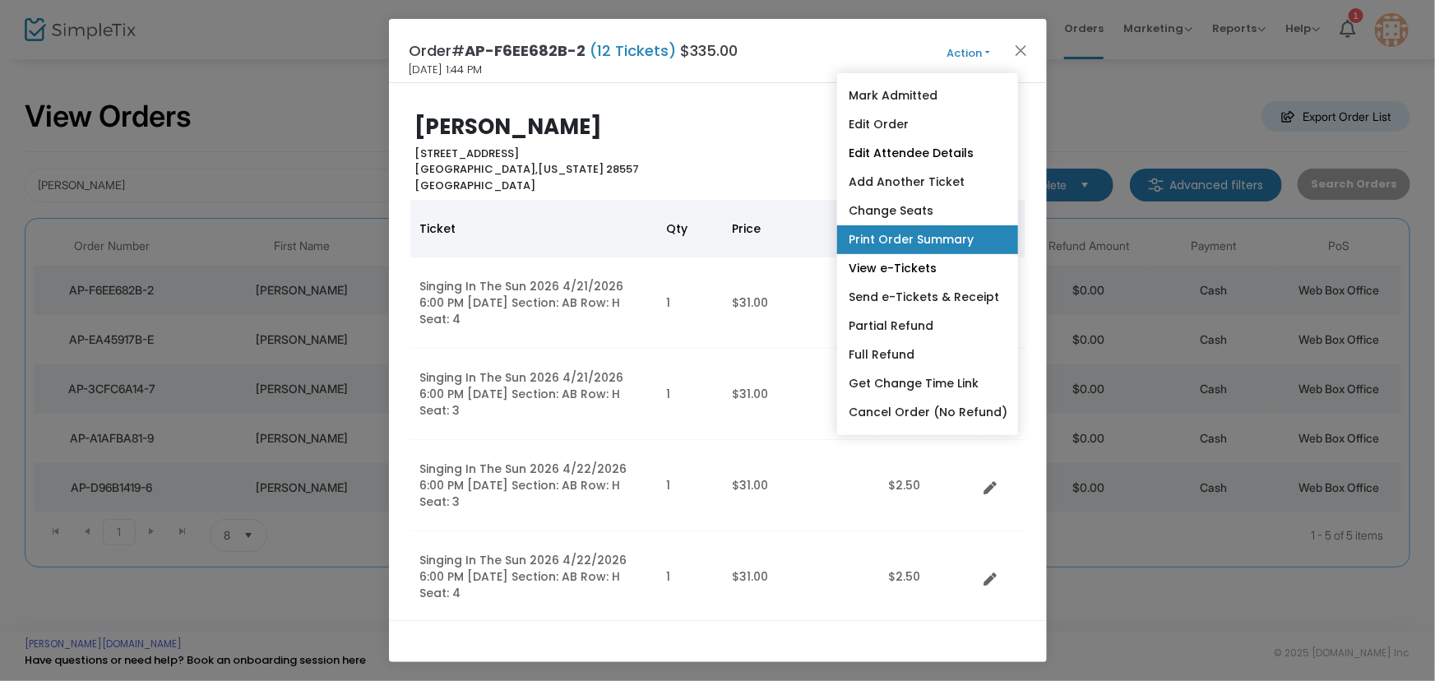
click at [927, 248] on link "Print Order Summary" at bounding box center [927, 239] width 181 height 29
